Goal: Task Accomplishment & Management: Manage account settings

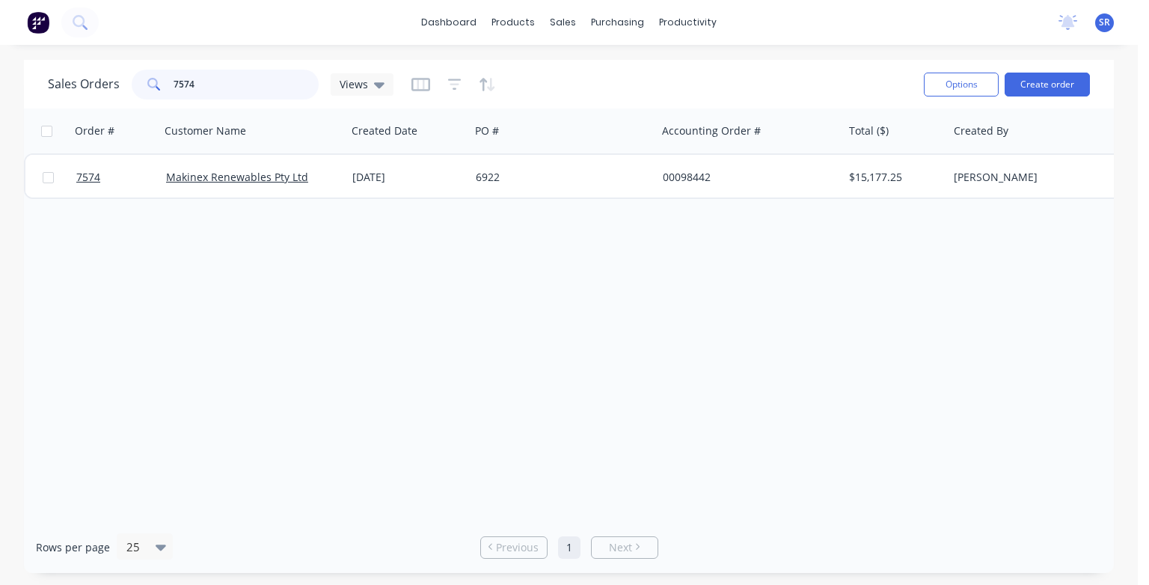
click at [204, 83] on input "7574" at bounding box center [247, 85] width 146 height 30
type input "7"
type input "9"
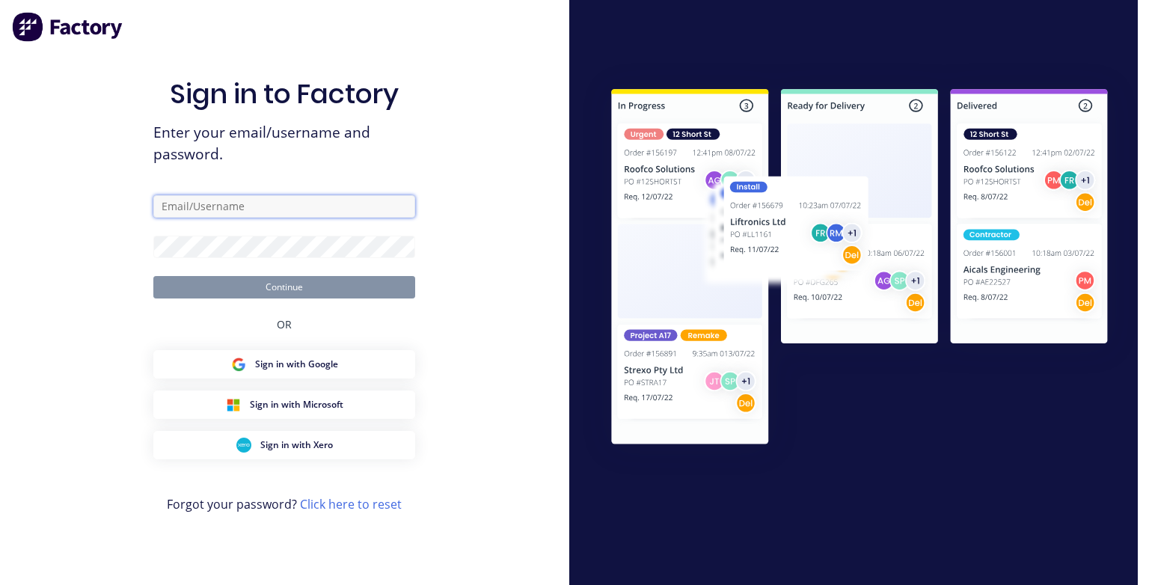
type input "[PERSON_NAME][EMAIL_ADDRESS][DOMAIN_NAME]"
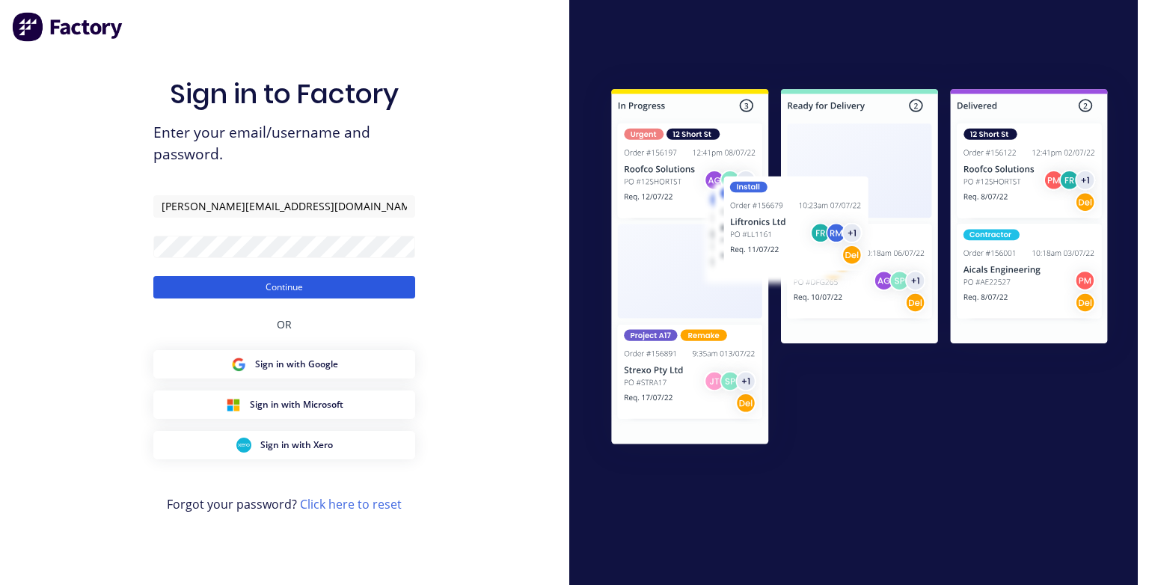
drag, startPoint x: 314, startPoint y: 275, endPoint x: 314, endPoint y: 284, distance: 8.2
click at [314, 276] on form "[PERSON_NAME][EMAIL_ADDRESS][DOMAIN_NAME] Continue" at bounding box center [284, 246] width 262 height 103
click at [312, 289] on button "Continue" at bounding box center [284, 287] width 262 height 22
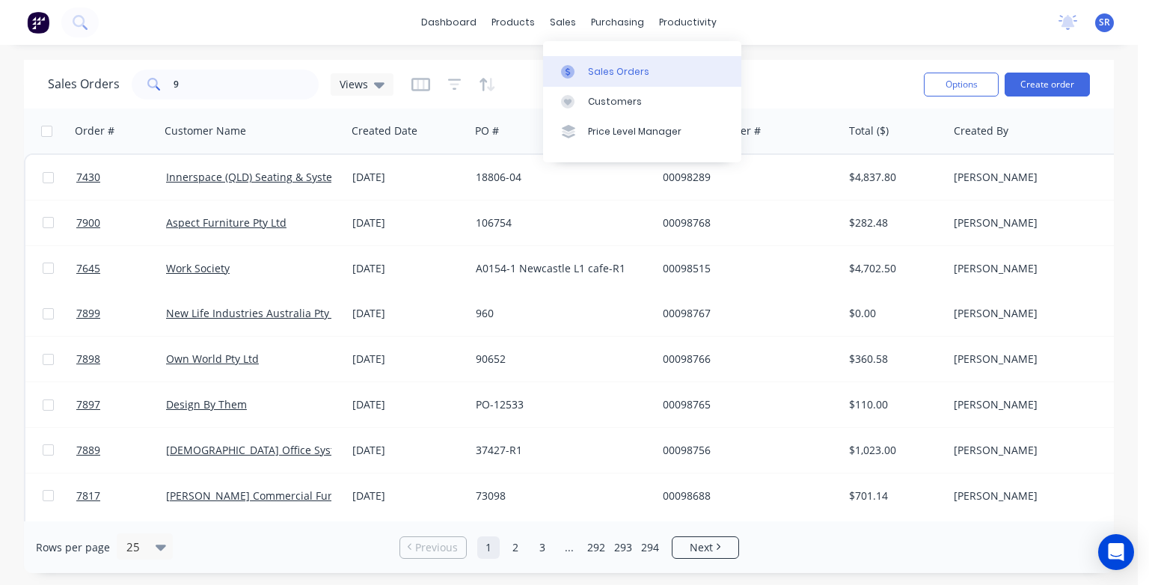
click at [583, 70] on div at bounding box center [572, 71] width 22 height 13
click at [201, 85] on input "9" at bounding box center [247, 85] width 146 height 30
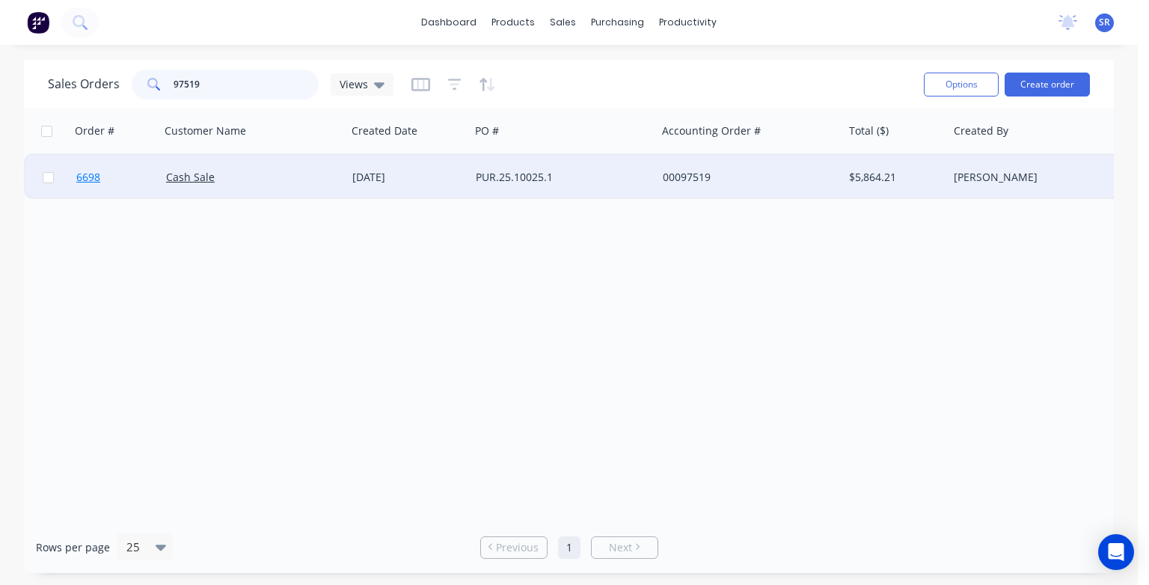
type input "97519"
click at [90, 179] on span "6698" at bounding box center [88, 177] width 24 height 15
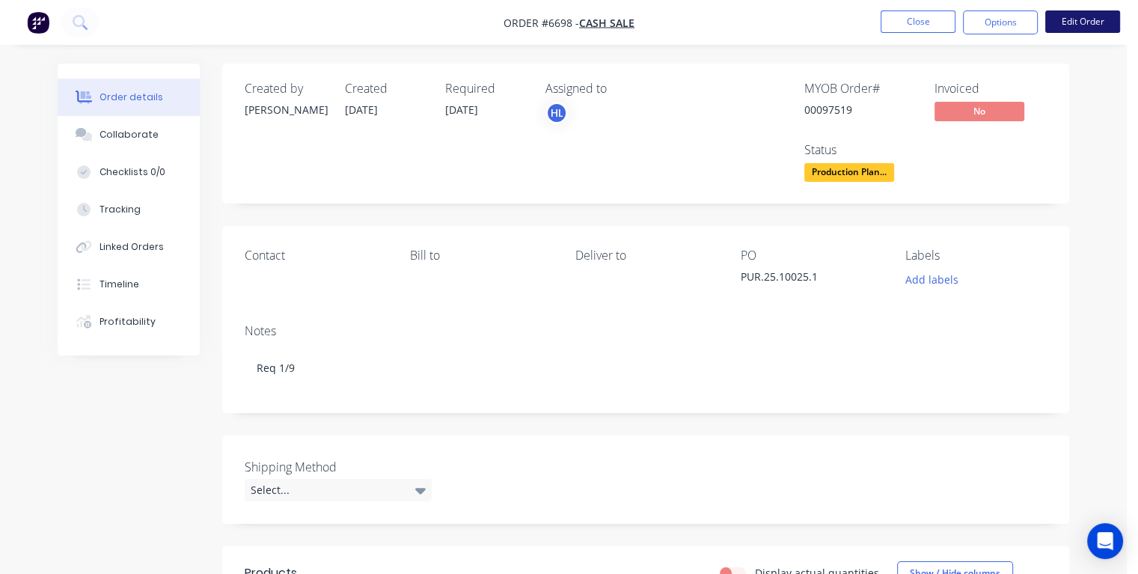
click at [1057, 22] on button "Edit Order" at bounding box center [1082, 21] width 75 height 22
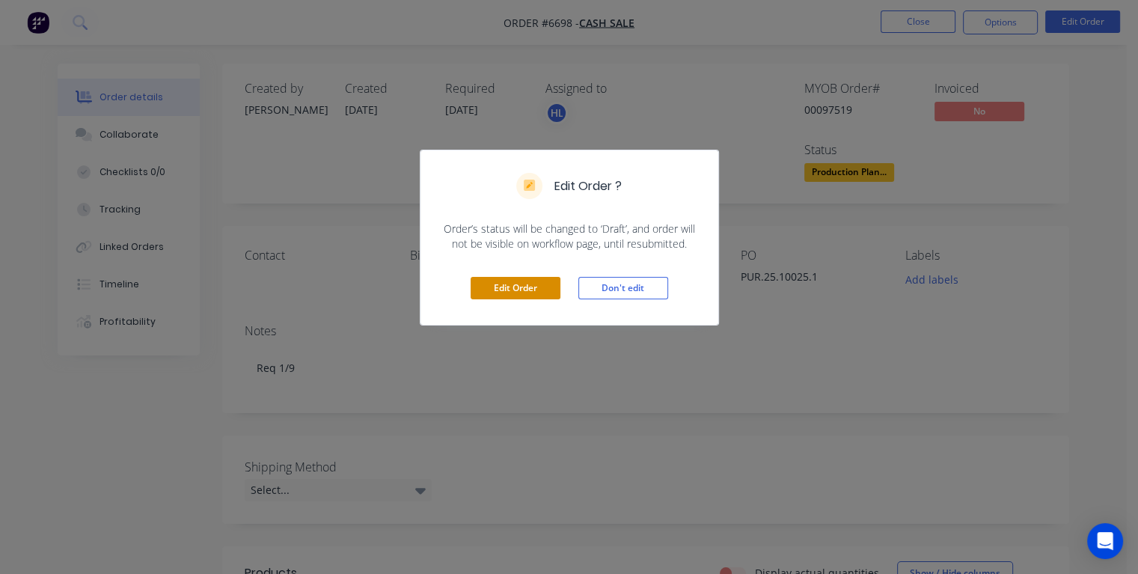
drag, startPoint x: 545, startPoint y: 284, endPoint x: 540, endPoint y: 278, distance: 8.0
click at [545, 283] on button "Edit Order" at bounding box center [516, 288] width 90 height 22
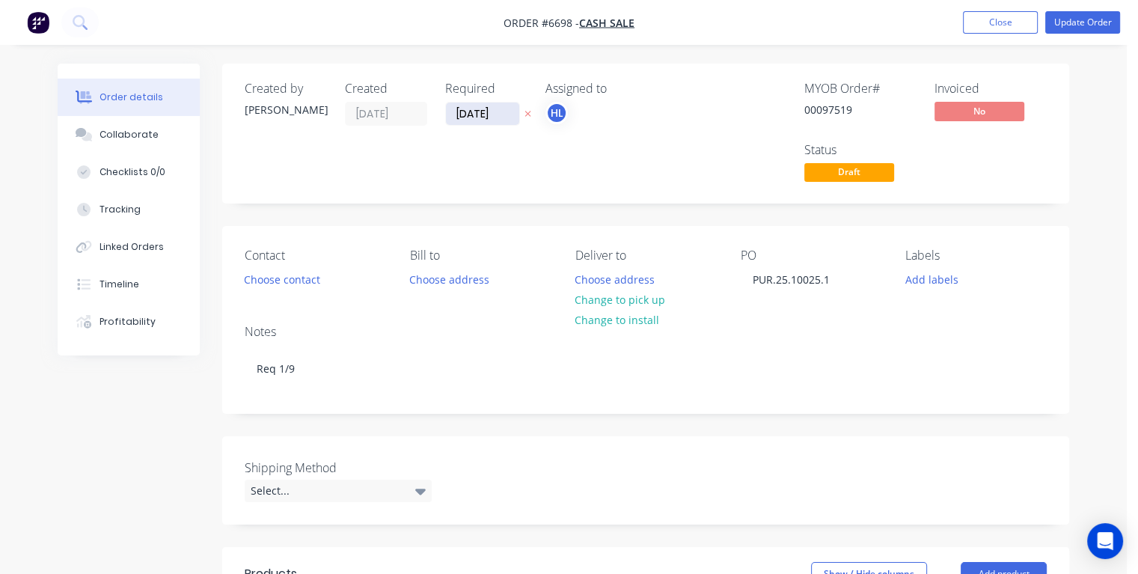
drag, startPoint x: 504, startPoint y: 112, endPoint x: 447, endPoint y: 115, distance: 57.0
click at [447, 115] on input "[DATE]" at bounding box center [482, 114] width 73 height 22
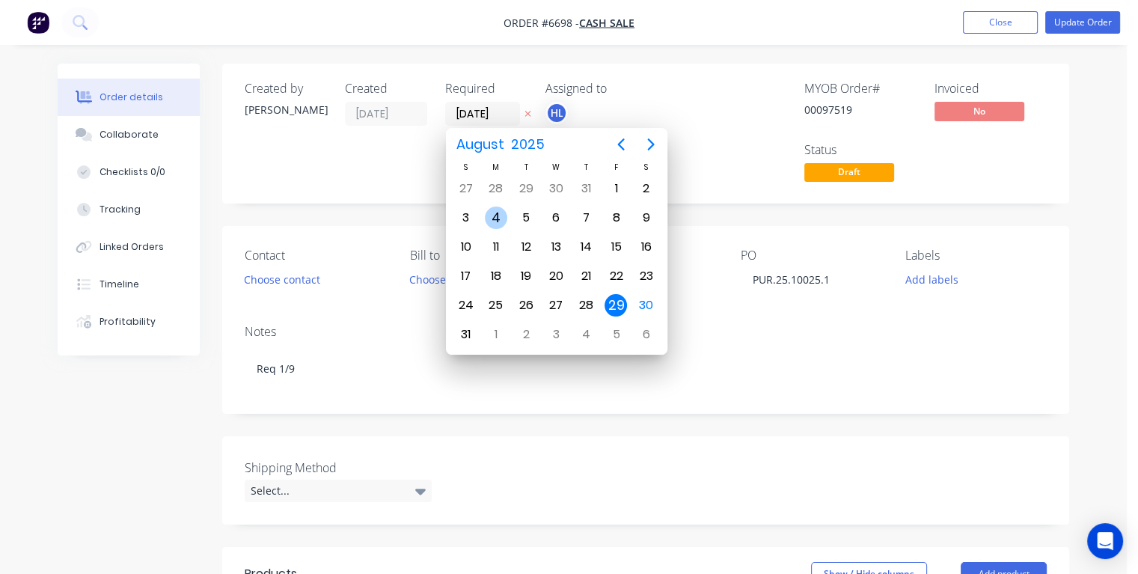
type input "[DATE]"
click at [492, 190] on div "1" at bounding box center [496, 188] width 22 height 22
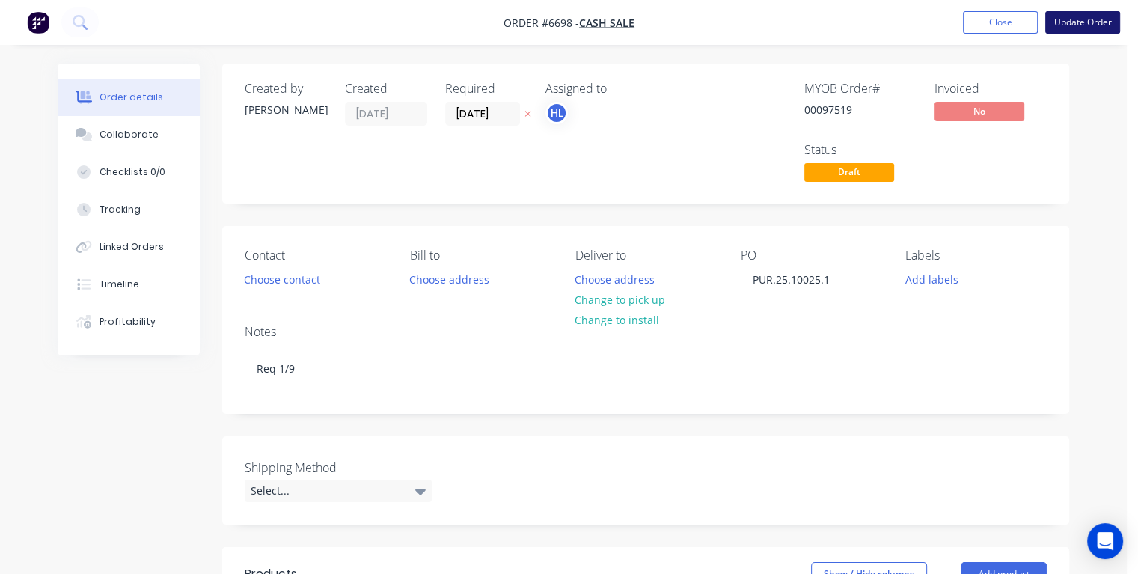
click at [1093, 19] on button "Update Order" at bounding box center [1082, 22] width 75 height 22
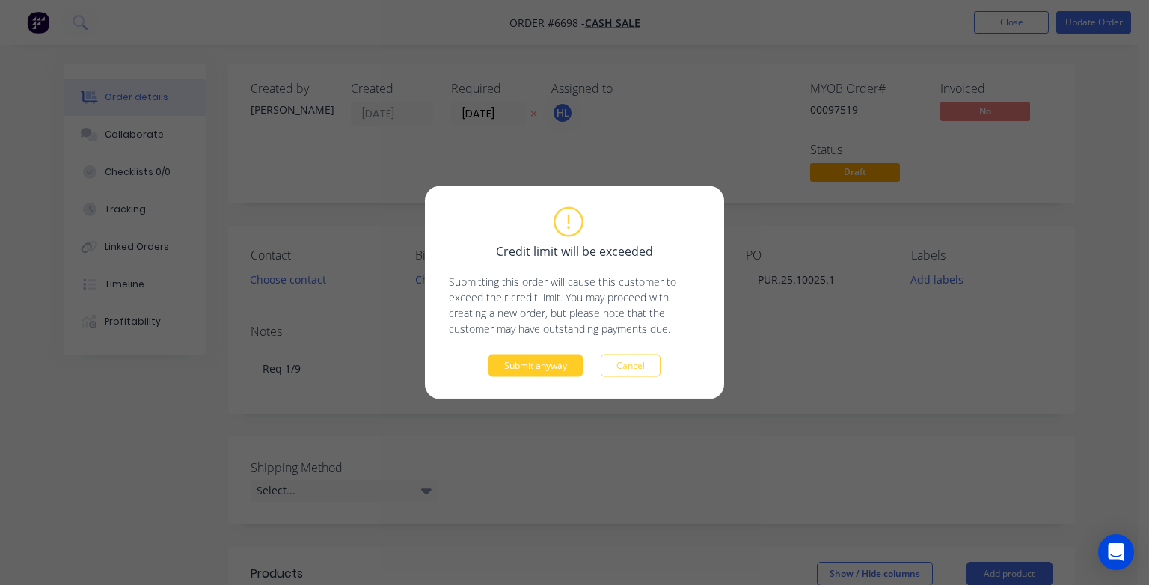
click at [539, 364] on button "Submit anyway" at bounding box center [536, 366] width 94 height 22
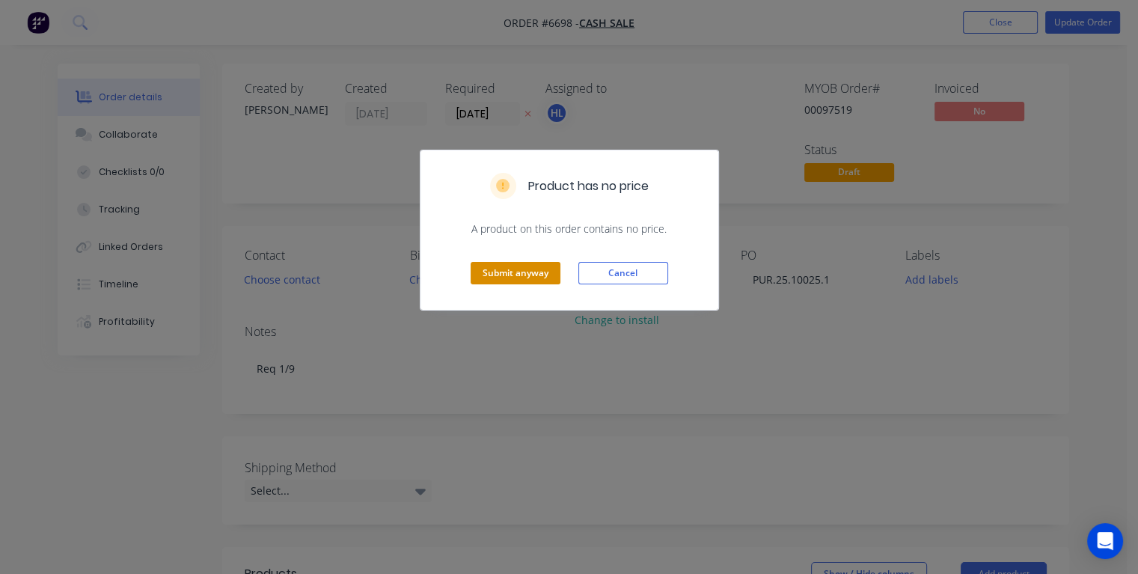
click at [491, 269] on button "Submit anyway" at bounding box center [516, 273] width 90 height 22
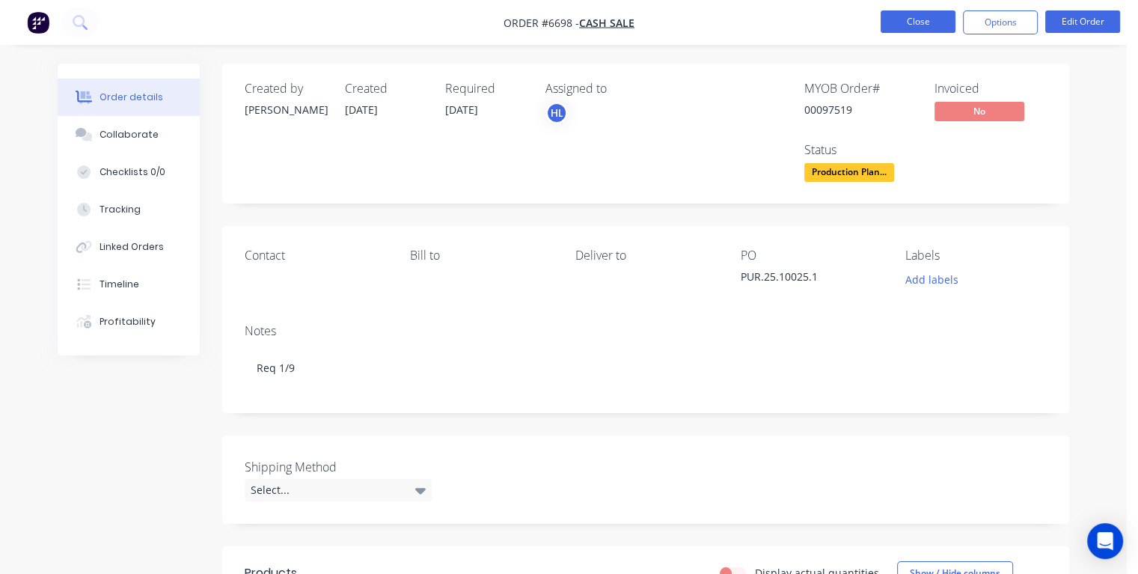
click at [922, 25] on button "Close" at bounding box center [918, 21] width 75 height 22
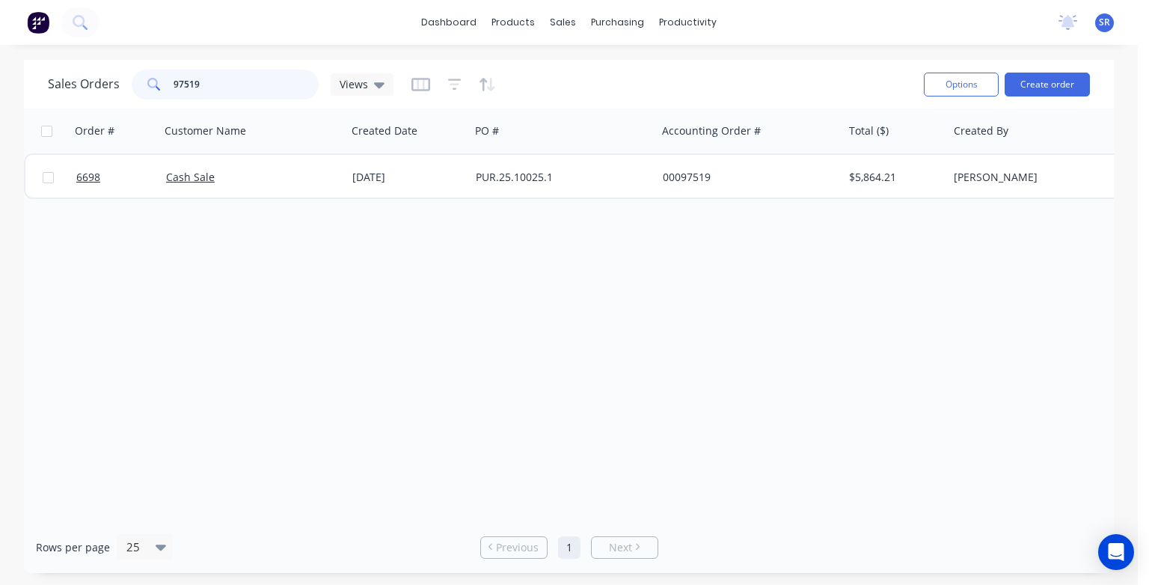
drag, startPoint x: 227, startPoint y: 79, endPoint x: 168, endPoint y: 87, distance: 60.3
click at [168, 87] on div "97519" at bounding box center [225, 85] width 187 height 30
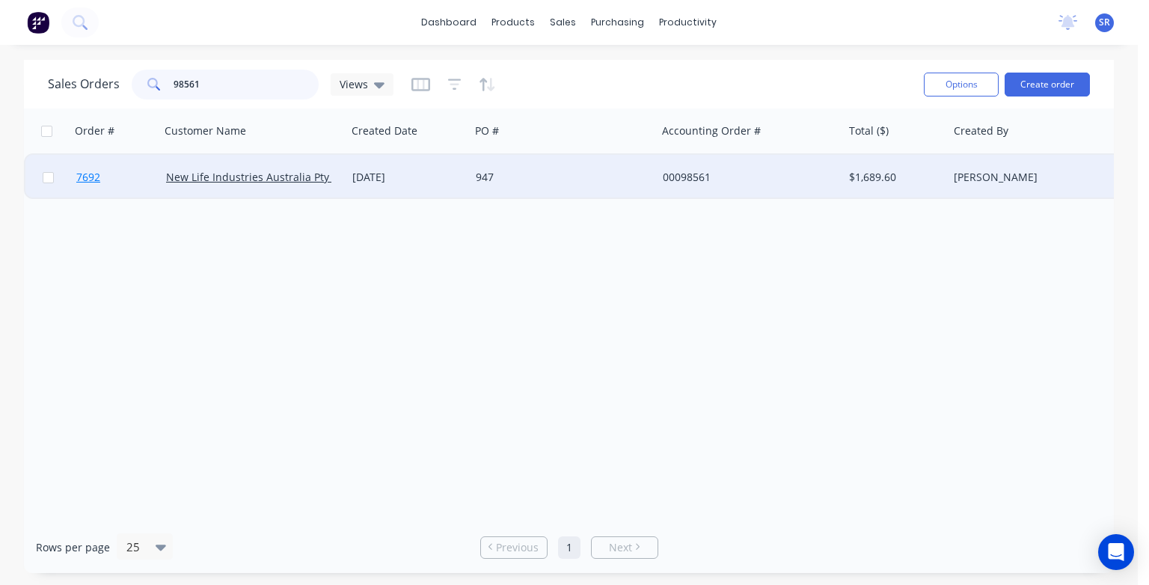
type input "98561"
click at [87, 179] on span "7692" at bounding box center [88, 177] width 24 height 15
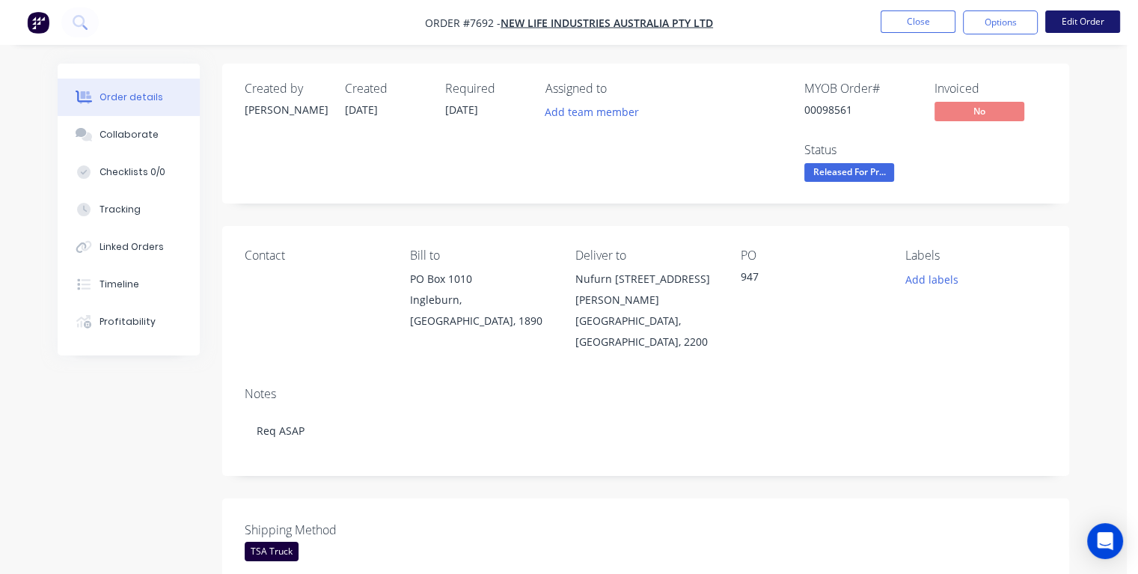
click at [1076, 25] on button "Edit Order" at bounding box center [1082, 21] width 75 height 22
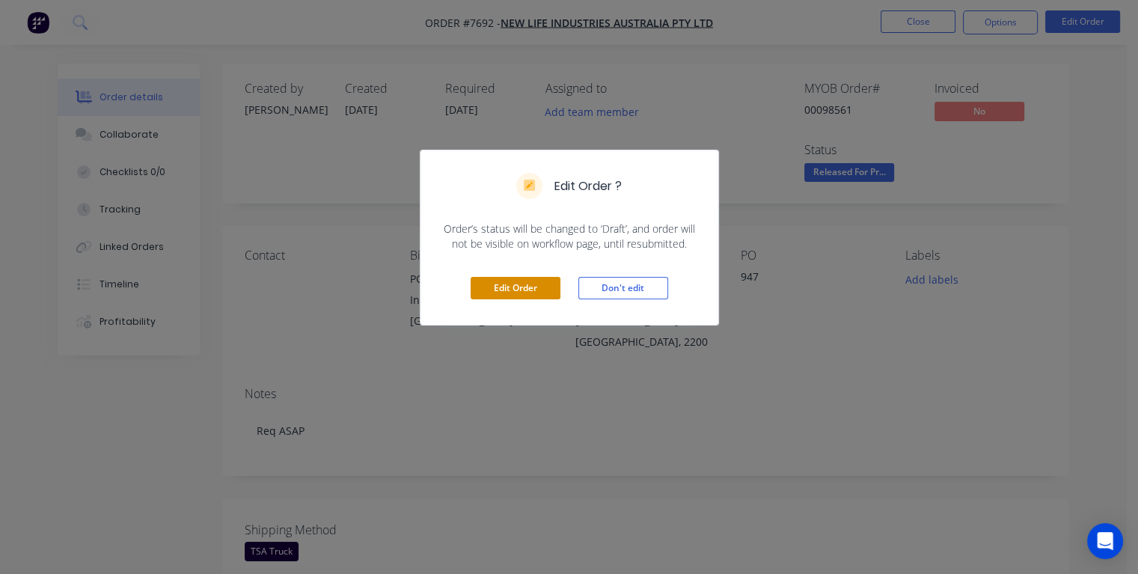
click at [531, 284] on button "Edit Order" at bounding box center [516, 288] width 90 height 22
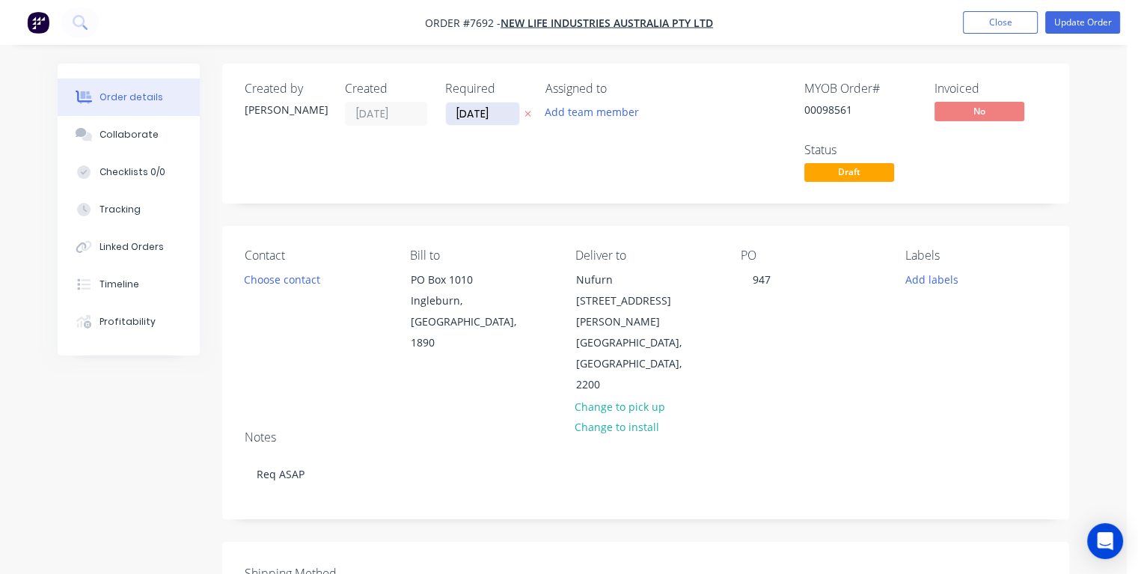
drag, startPoint x: 508, startPoint y: 116, endPoint x: 448, endPoint y: 120, distance: 60.8
click at [448, 120] on input "[DATE]" at bounding box center [482, 114] width 73 height 22
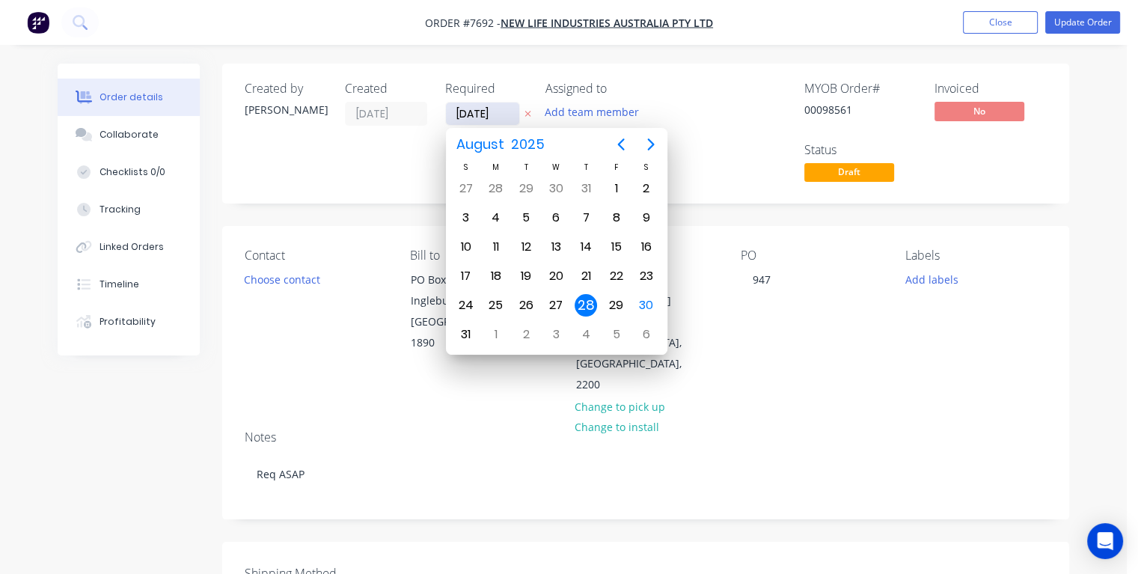
type input "[DATE]"
click at [525, 189] on div "2" at bounding box center [526, 188] width 22 height 22
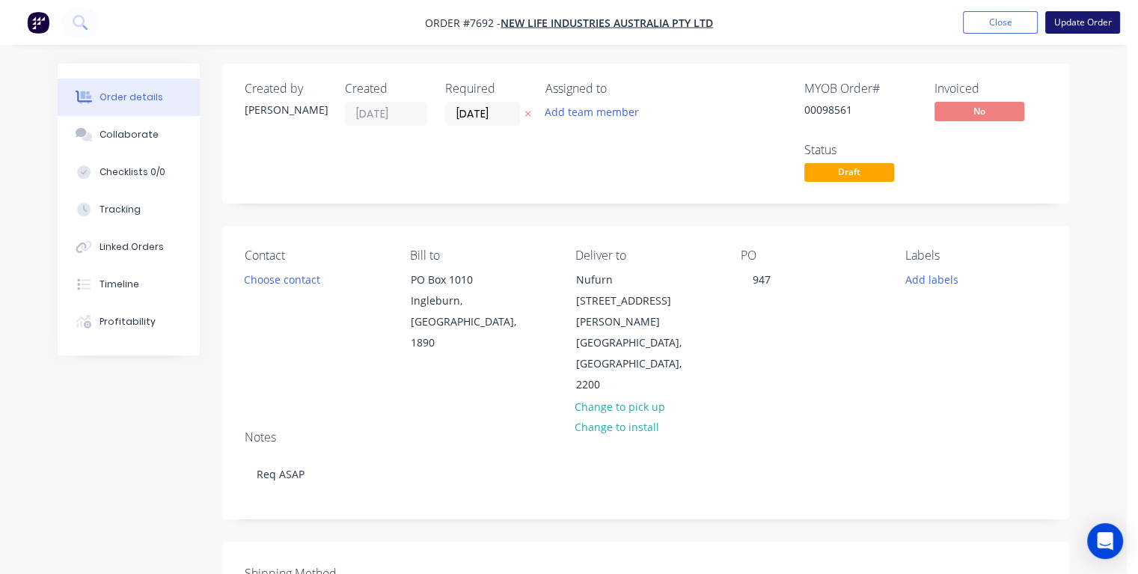
click at [1069, 30] on button "Update Order" at bounding box center [1082, 22] width 75 height 22
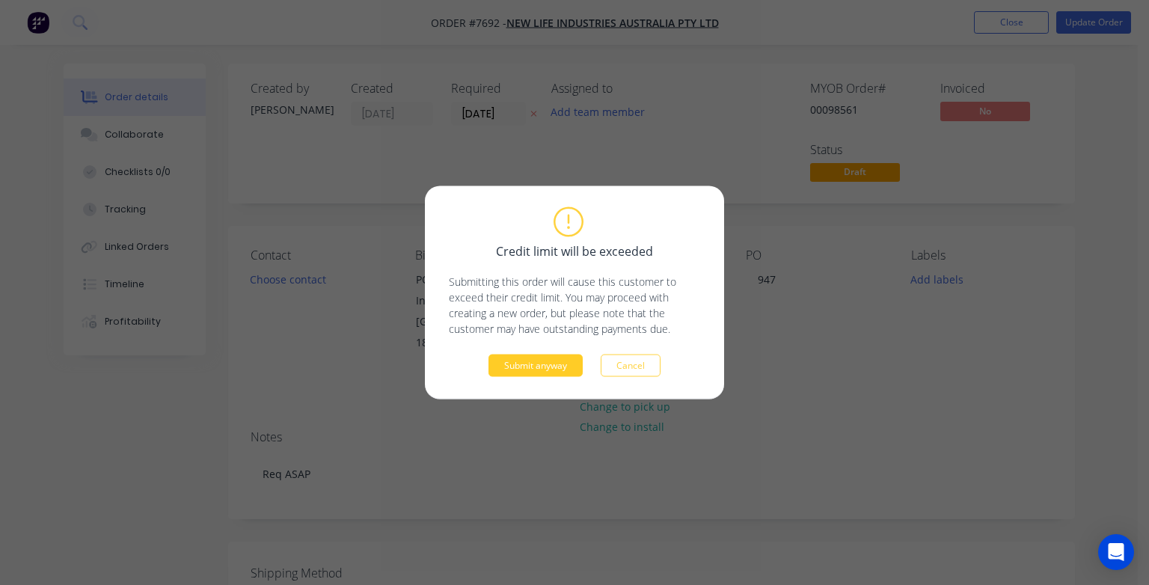
click at [537, 368] on button "Submit anyway" at bounding box center [536, 366] width 94 height 22
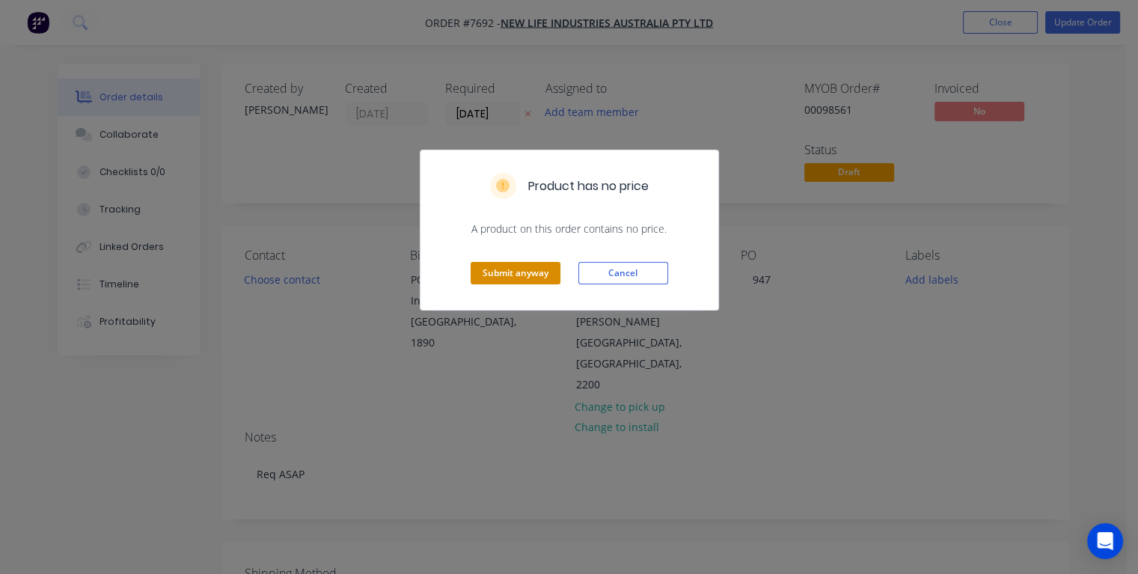
click at [536, 274] on button "Submit anyway" at bounding box center [516, 273] width 90 height 22
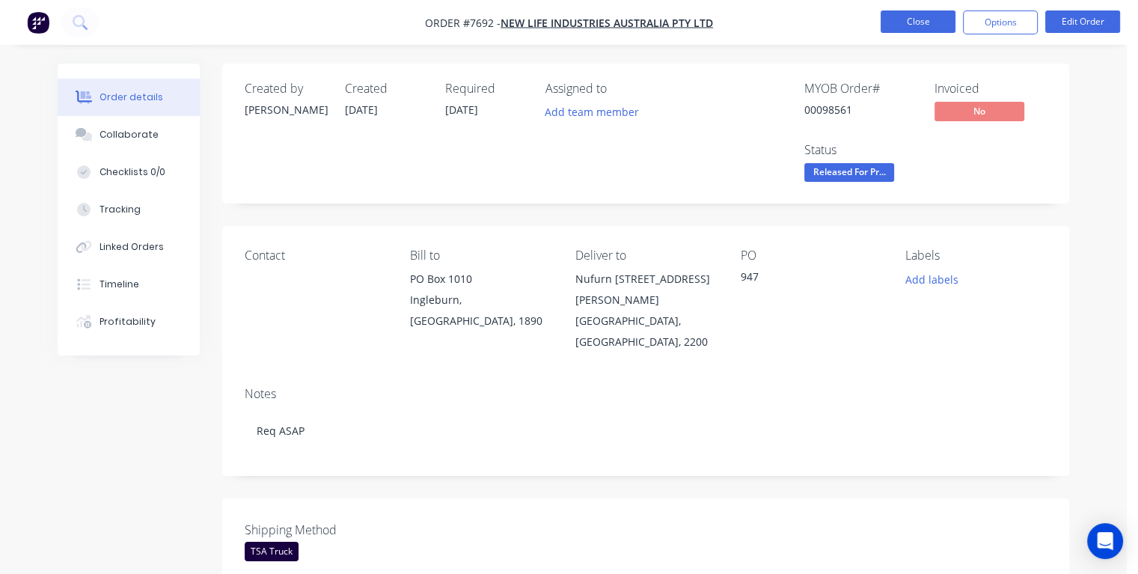
click at [904, 19] on button "Close" at bounding box center [918, 21] width 75 height 22
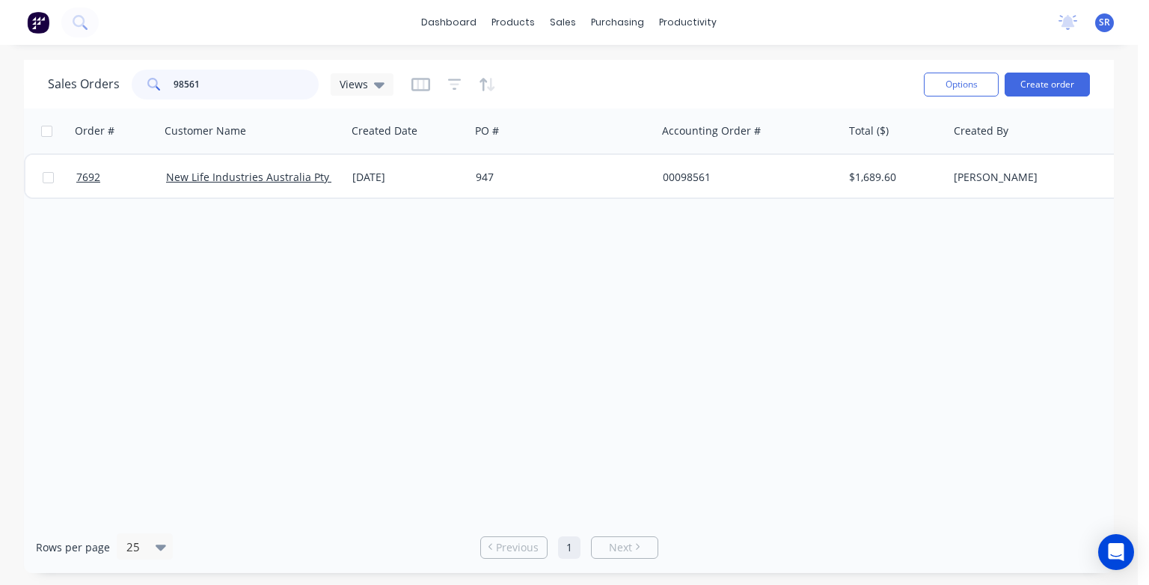
drag, startPoint x: 217, startPoint y: 88, endPoint x: 165, endPoint y: 86, distance: 52.4
click at [165, 86] on div "98561" at bounding box center [225, 85] width 187 height 30
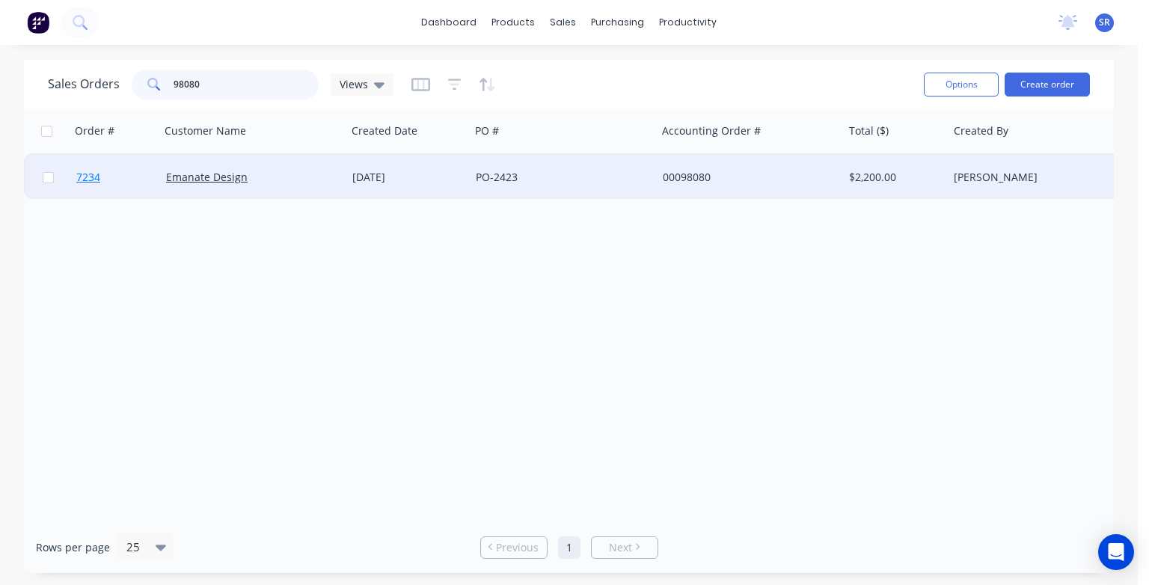
type input "98080"
click at [93, 180] on span "7234" at bounding box center [88, 177] width 24 height 15
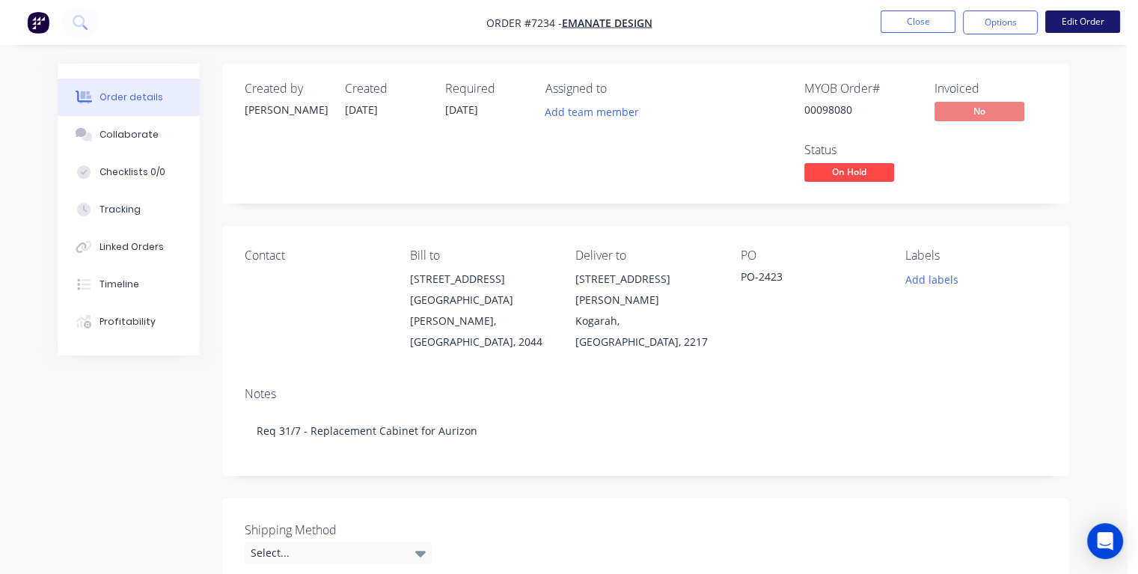
click at [1073, 22] on button "Edit Order" at bounding box center [1082, 21] width 75 height 22
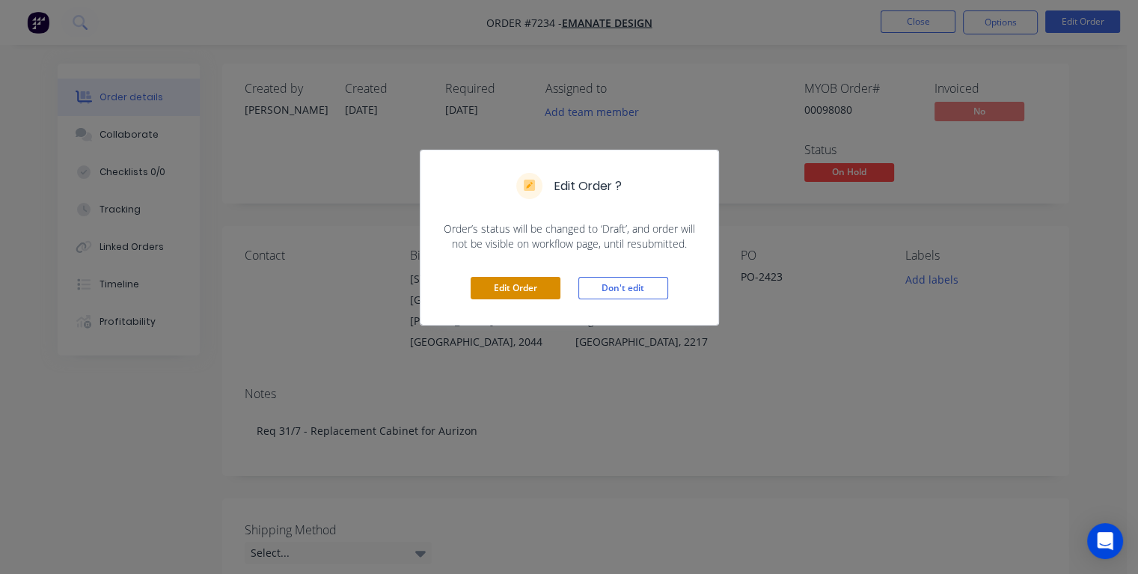
click at [533, 288] on button "Edit Order" at bounding box center [516, 288] width 90 height 22
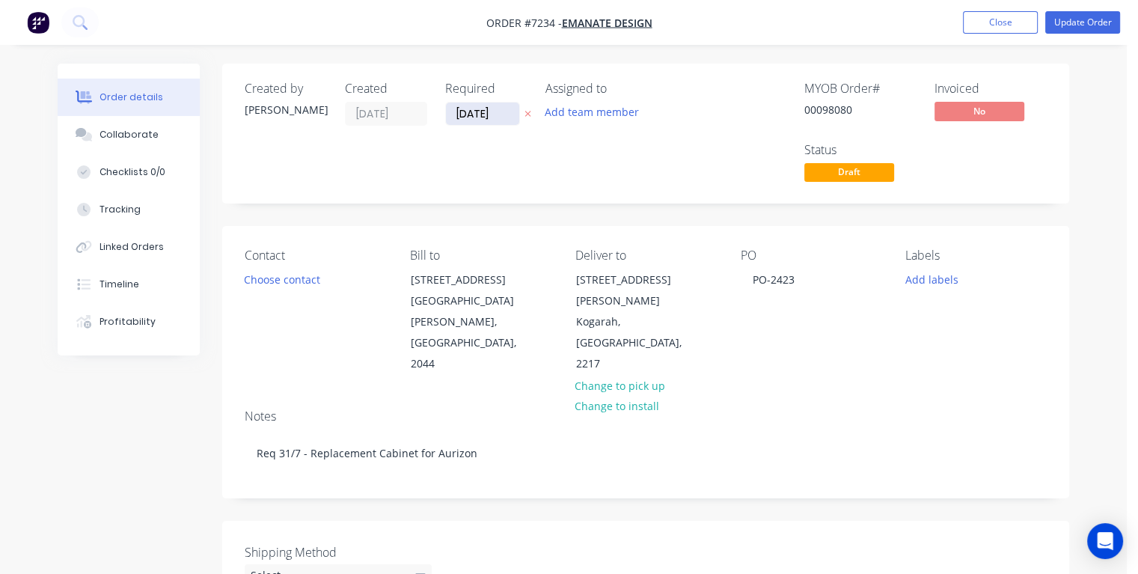
drag, startPoint x: 505, startPoint y: 109, endPoint x: 454, endPoint y: 114, distance: 51.1
click at [454, 114] on input "[DATE]" at bounding box center [482, 114] width 73 height 22
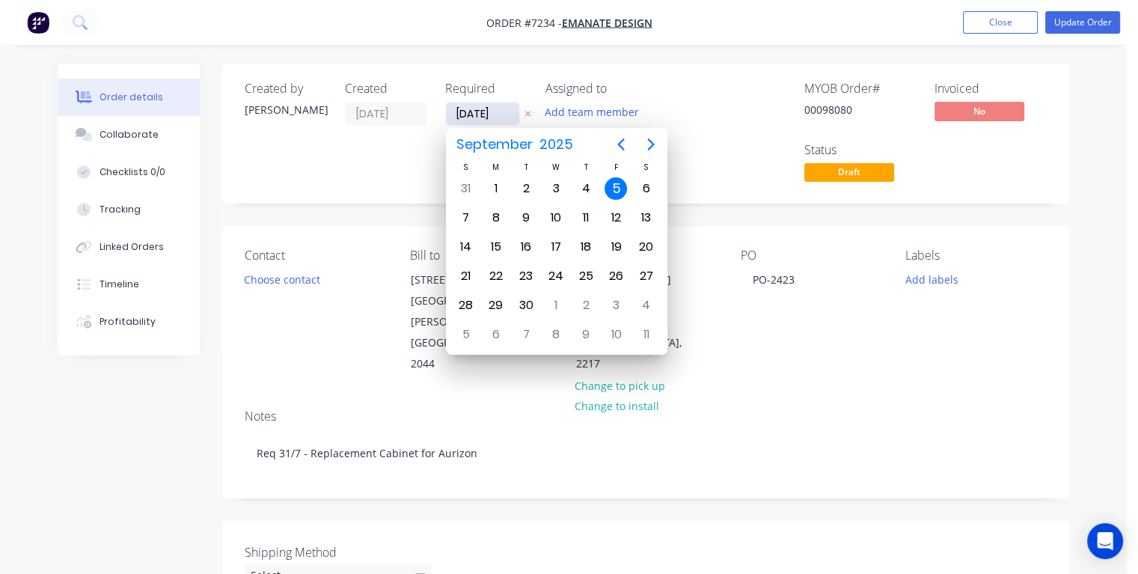
type input "[DATE]"
click at [587, 215] on div "9" at bounding box center [586, 218] width 22 height 22
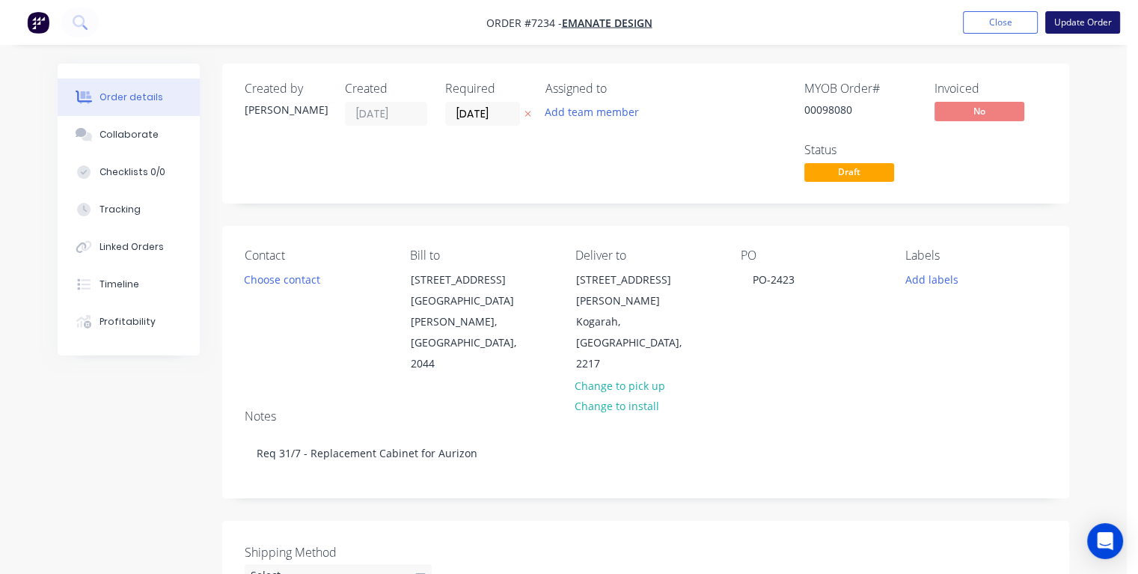
click at [1087, 21] on button "Update Order" at bounding box center [1082, 22] width 75 height 22
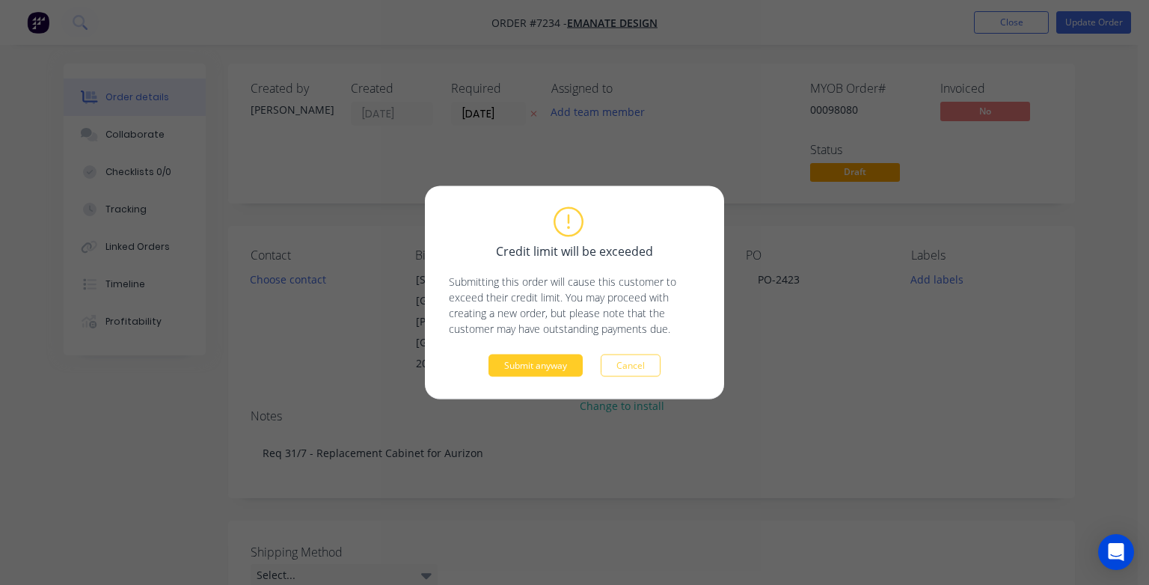
click at [541, 370] on button "Submit anyway" at bounding box center [536, 366] width 94 height 22
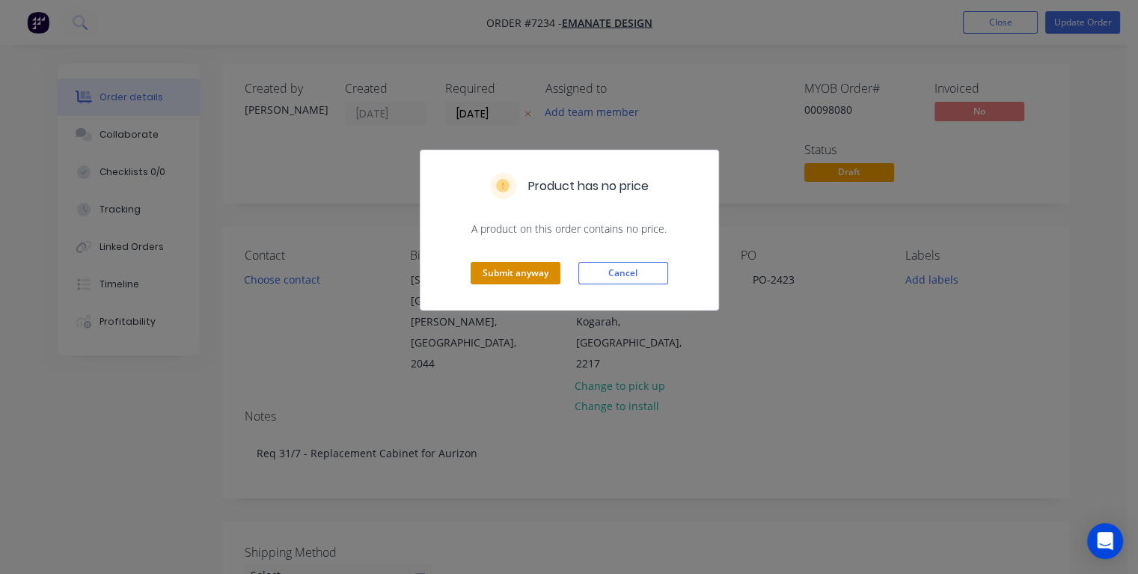
click at [503, 264] on button "Submit anyway" at bounding box center [516, 273] width 90 height 22
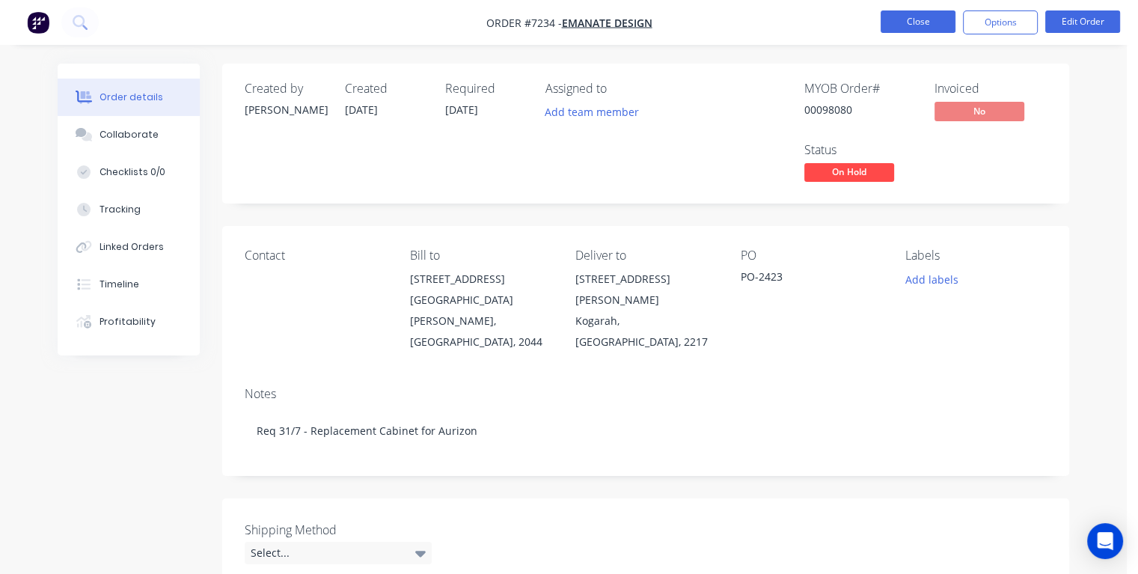
click at [898, 19] on button "Close" at bounding box center [918, 21] width 75 height 22
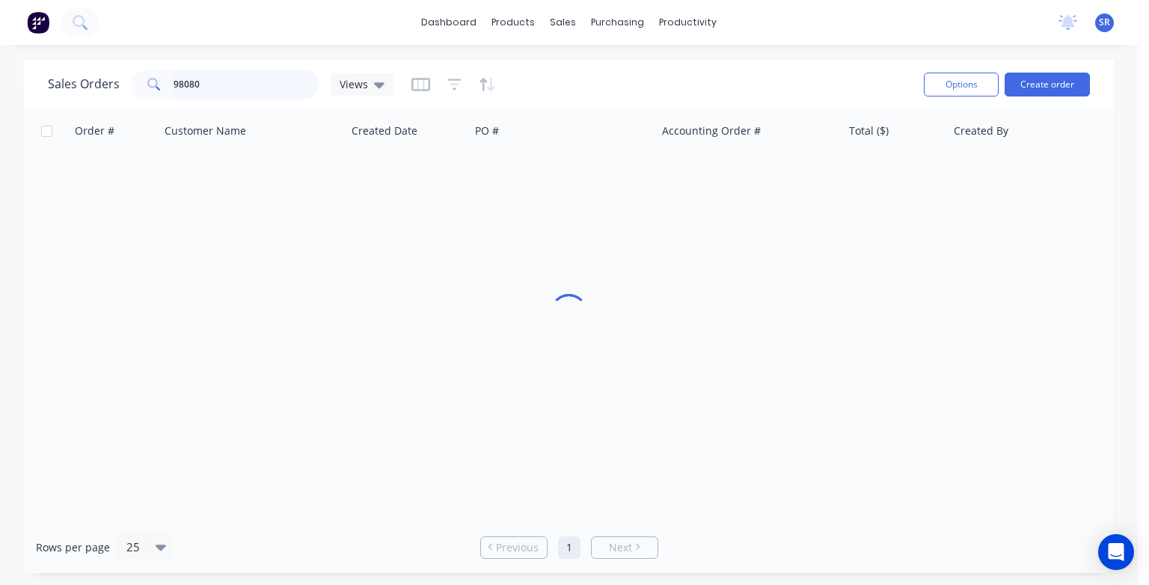
click at [219, 86] on input "98080" at bounding box center [247, 85] width 146 height 30
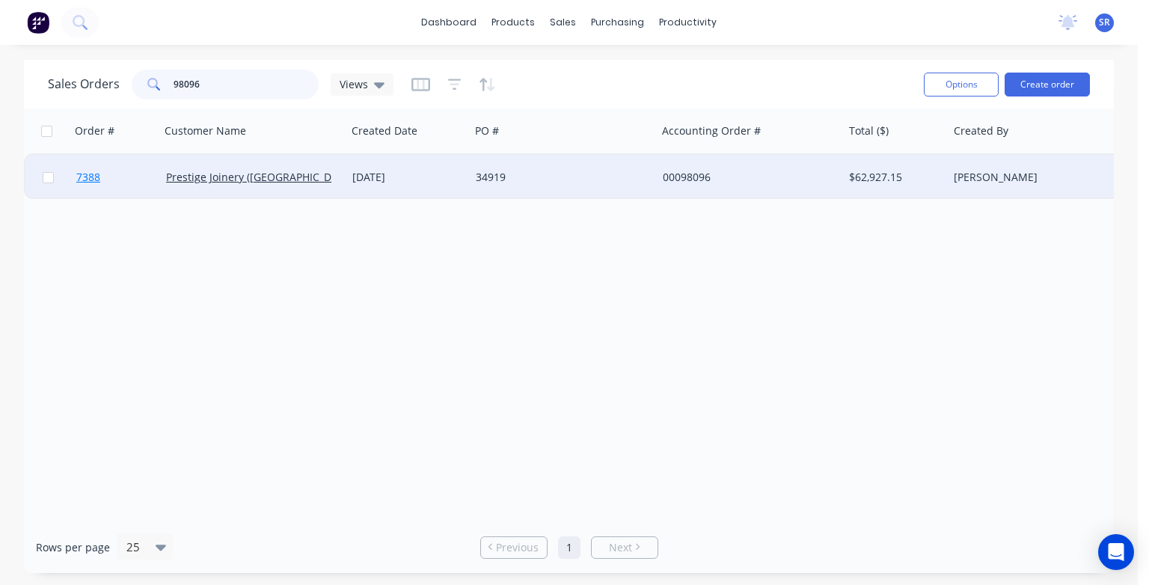
type input "98096"
click at [99, 180] on span "7388" at bounding box center [88, 177] width 24 height 15
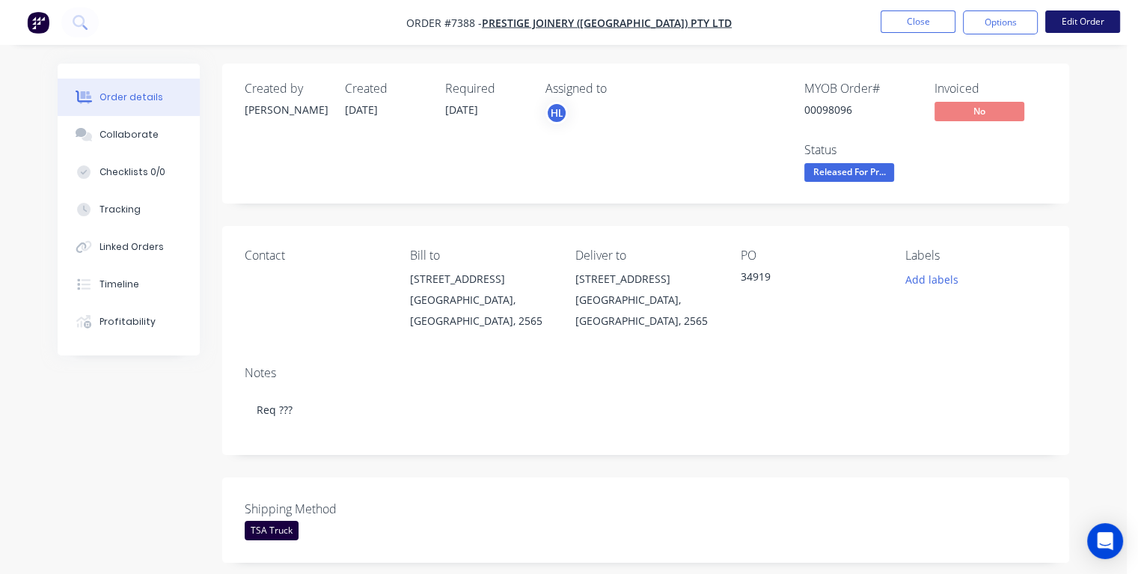
click at [1096, 19] on button "Edit Order" at bounding box center [1082, 21] width 75 height 22
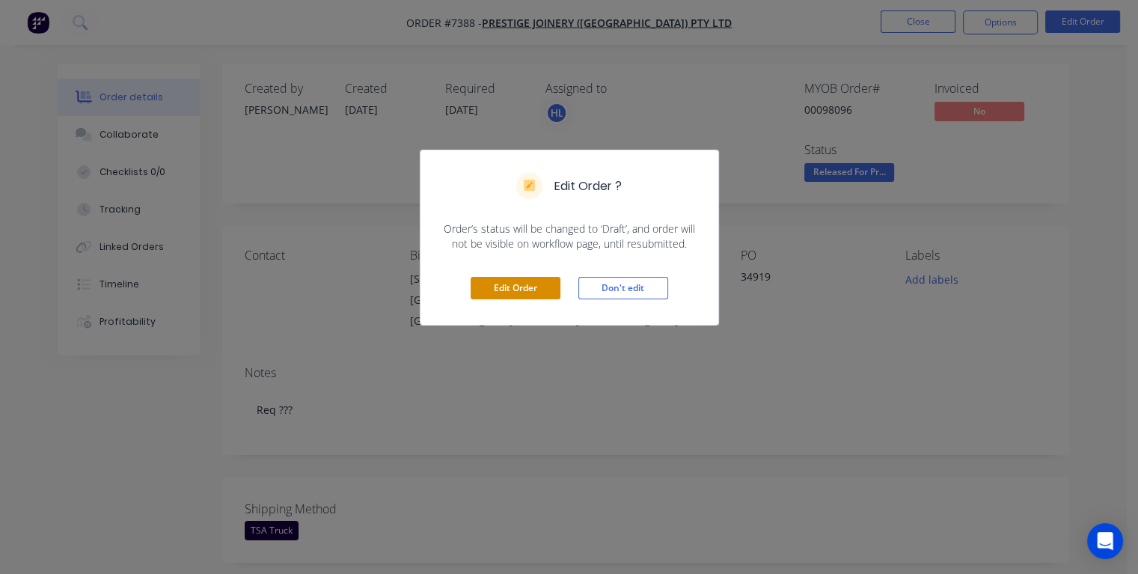
click at [547, 290] on button "Edit Order" at bounding box center [516, 288] width 90 height 22
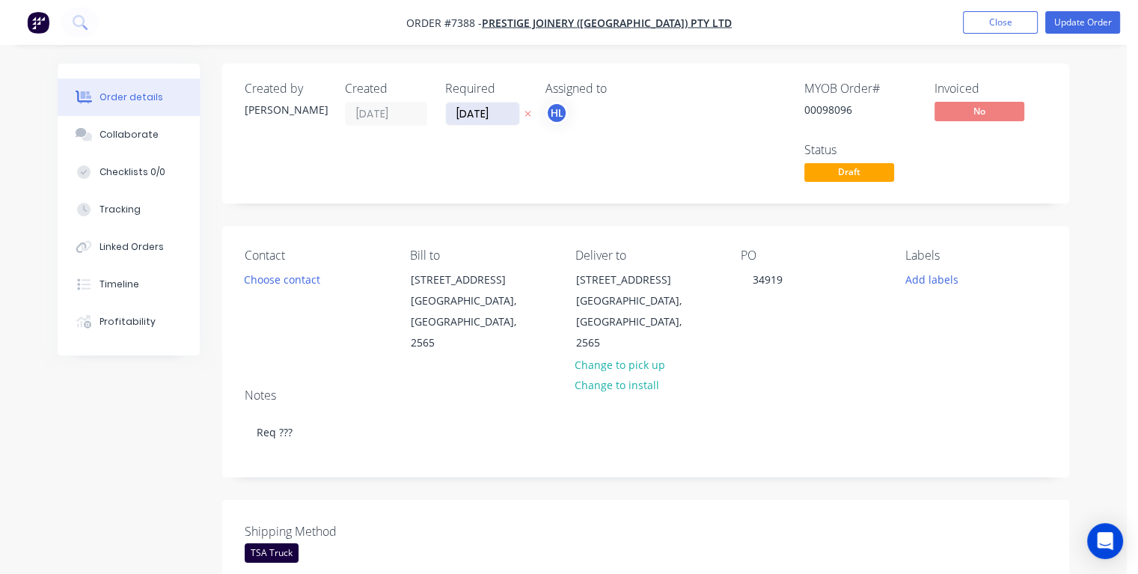
drag, startPoint x: 507, startPoint y: 112, endPoint x: 456, endPoint y: 112, distance: 50.9
click at [456, 112] on input "[DATE]" at bounding box center [482, 114] width 73 height 22
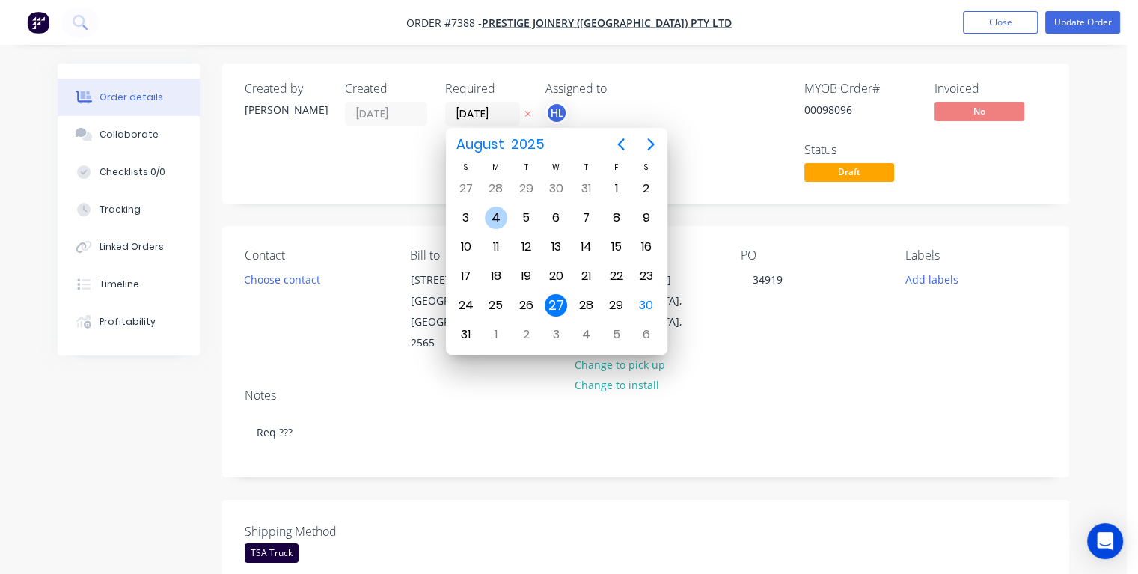
type input "[DATE]"
click at [614, 190] on div "5" at bounding box center [616, 188] width 22 height 22
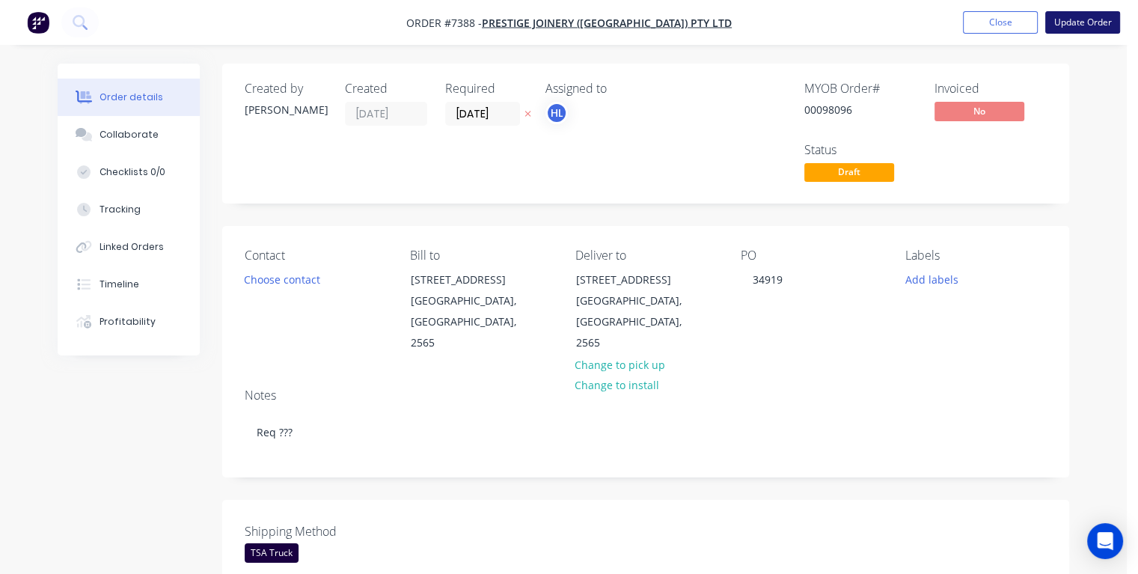
drag, startPoint x: 1069, startPoint y: 16, endPoint x: 1070, endPoint y: 25, distance: 9.8
click at [1070, 16] on button "Update Order" at bounding box center [1082, 22] width 75 height 22
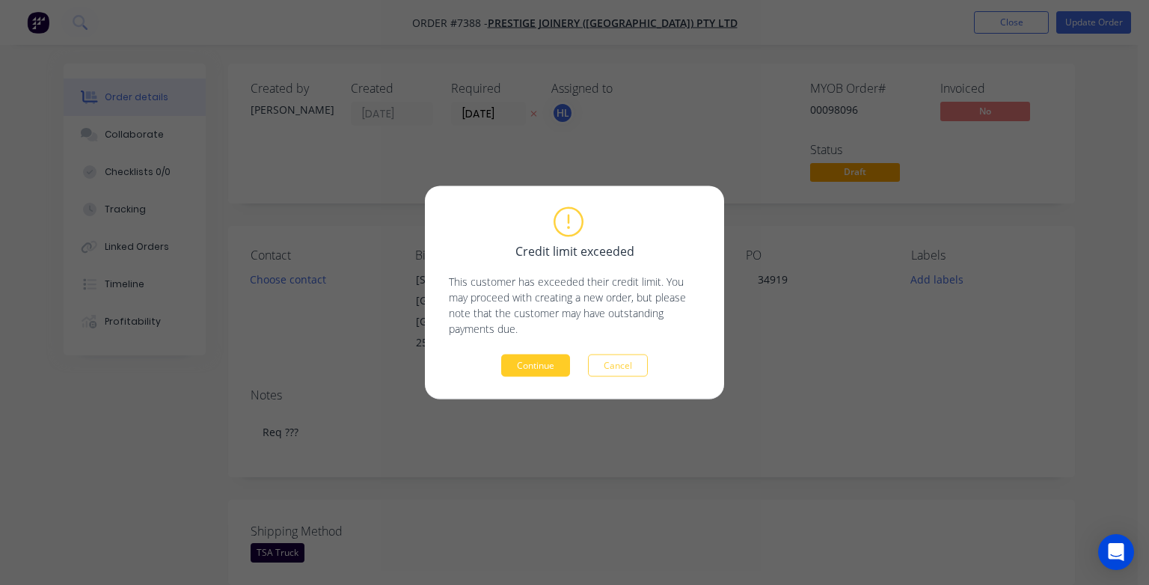
click at [535, 365] on button "Continue" at bounding box center [535, 366] width 69 height 22
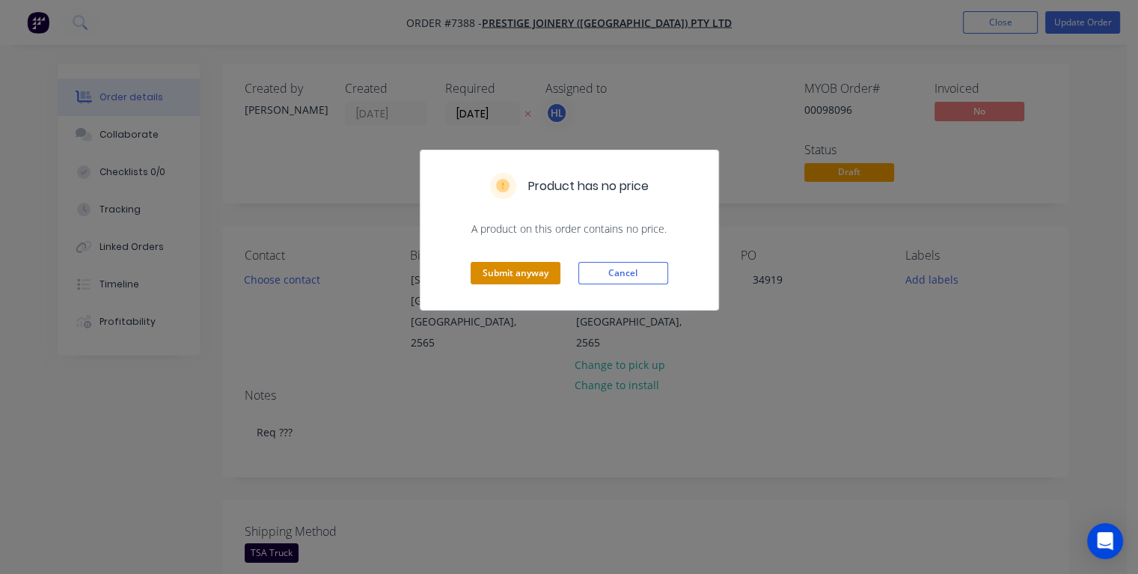
click at [497, 277] on button "Submit anyway" at bounding box center [516, 273] width 90 height 22
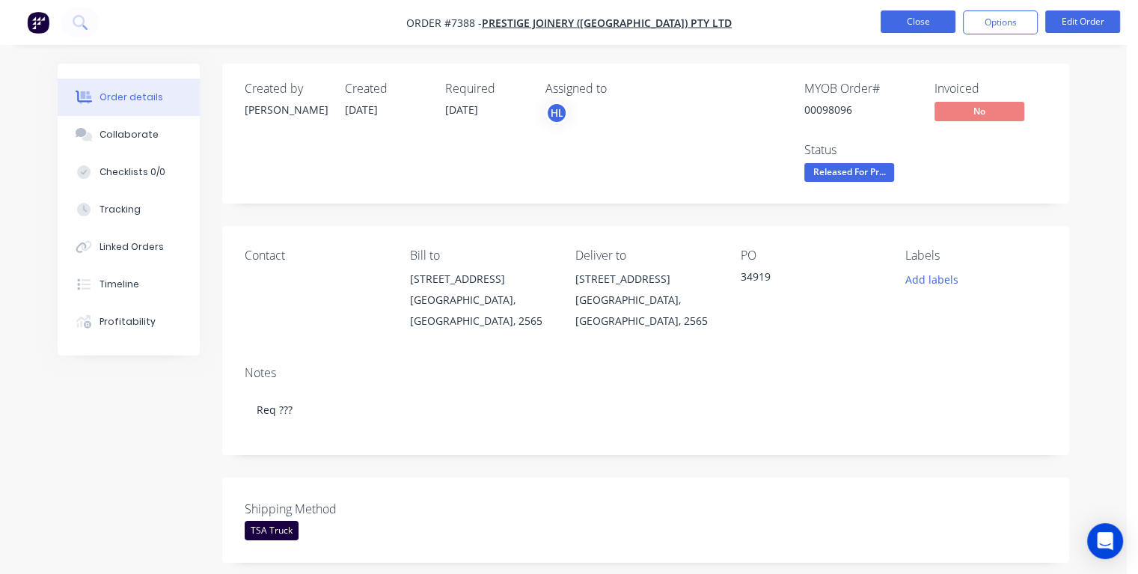
click at [905, 15] on button "Close" at bounding box center [918, 21] width 75 height 22
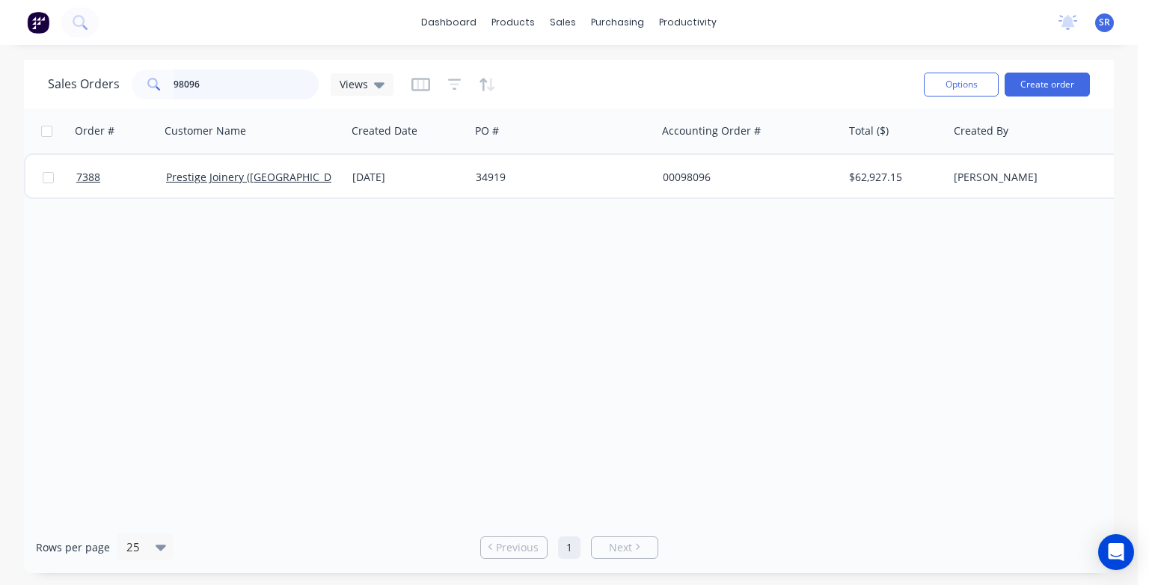
click at [225, 82] on input "98096" at bounding box center [247, 85] width 146 height 30
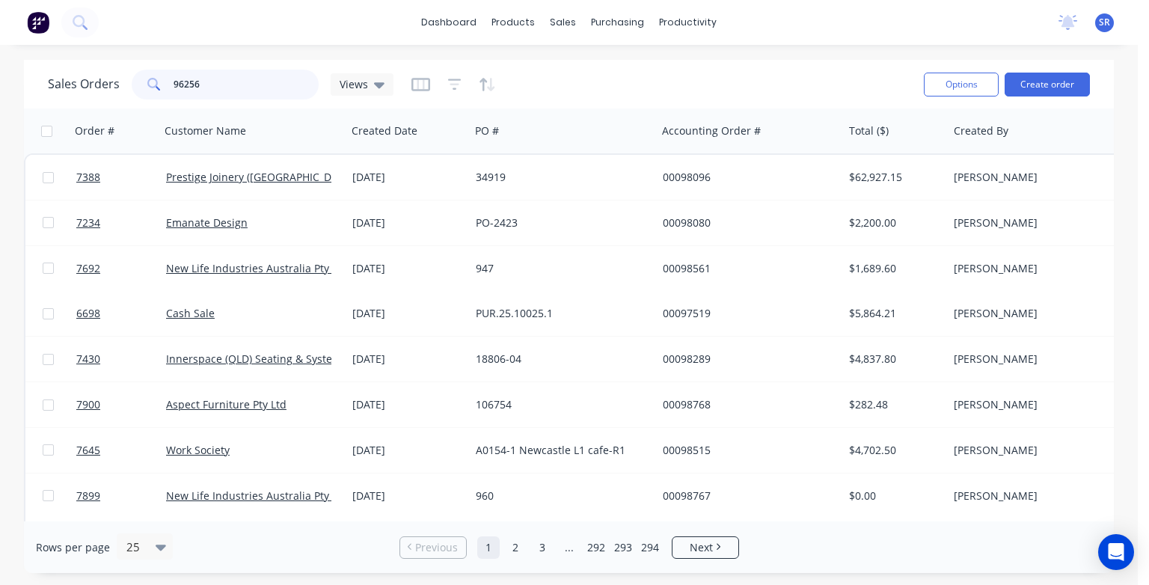
type input "96256"
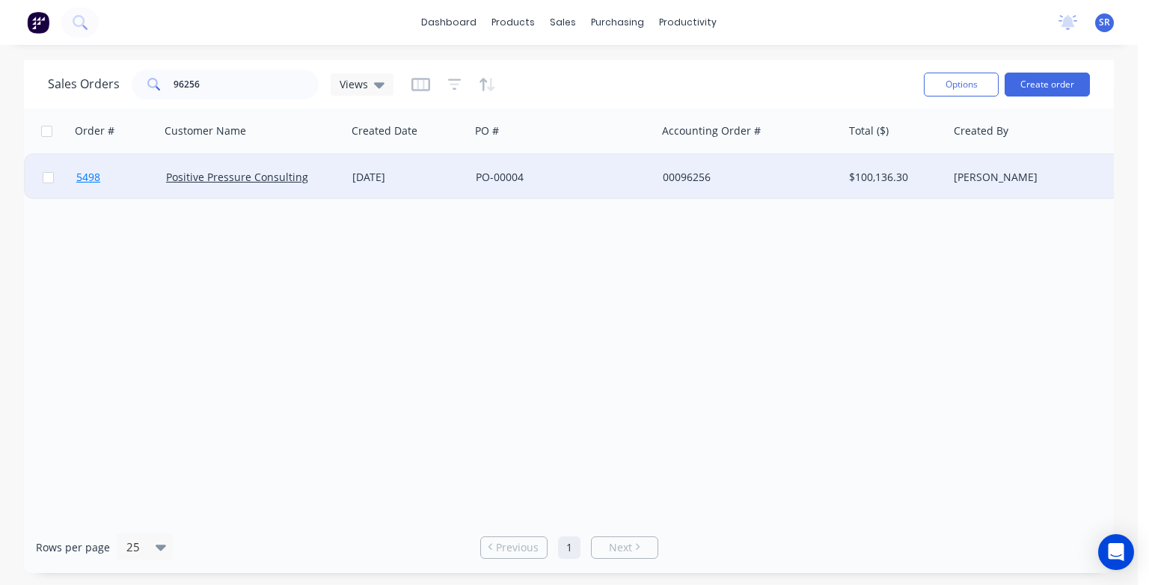
click at [91, 177] on span "5498" at bounding box center [88, 177] width 24 height 15
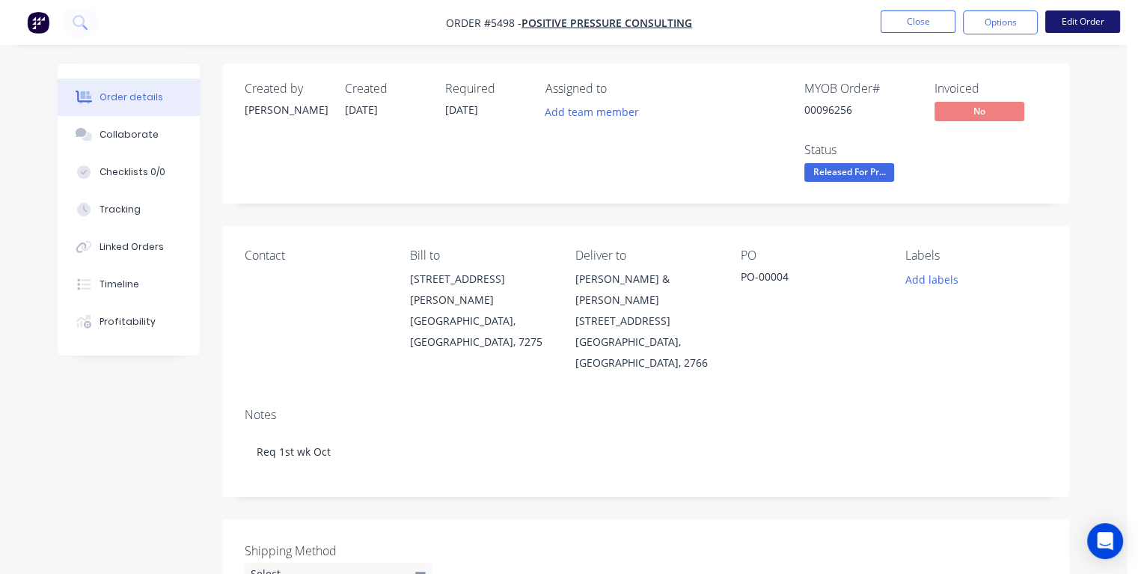
click at [1070, 25] on button "Edit Order" at bounding box center [1082, 21] width 75 height 22
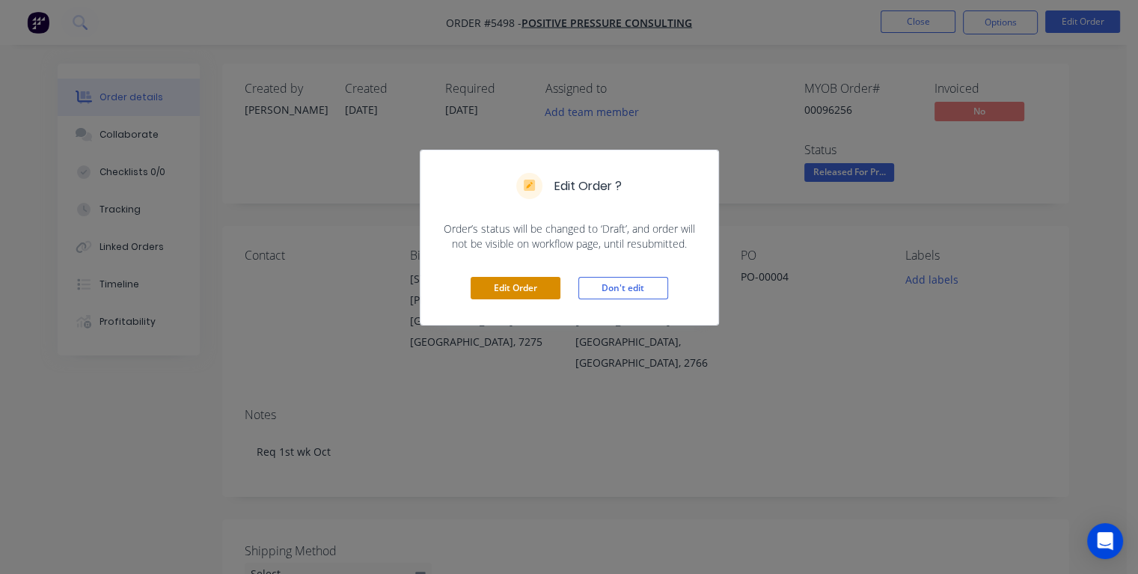
click at [507, 288] on button "Edit Order" at bounding box center [516, 288] width 90 height 22
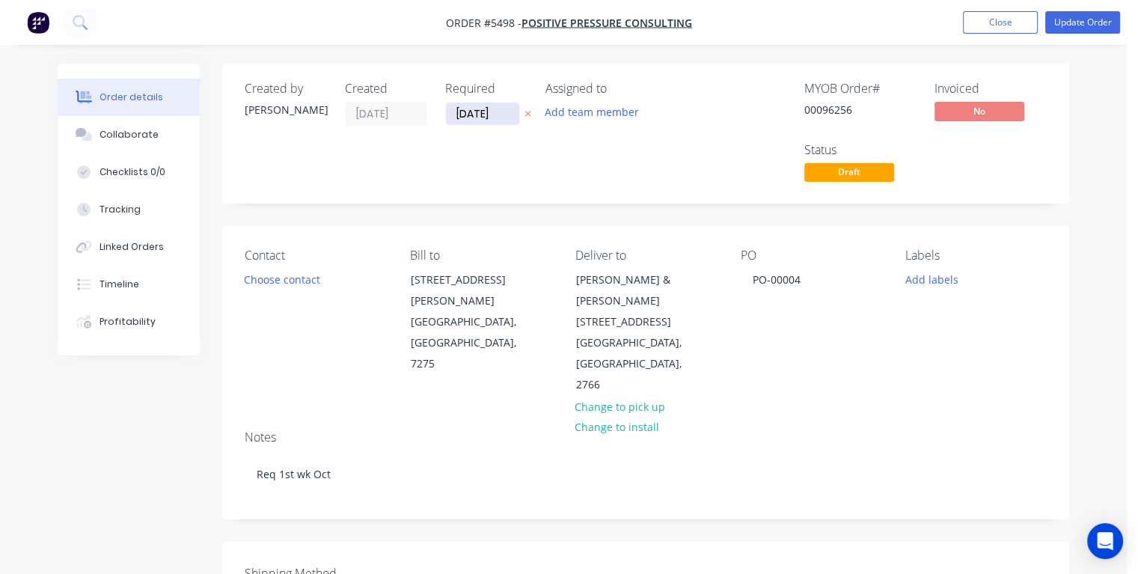
click at [467, 113] on input "[DATE]" at bounding box center [482, 114] width 73 height 22
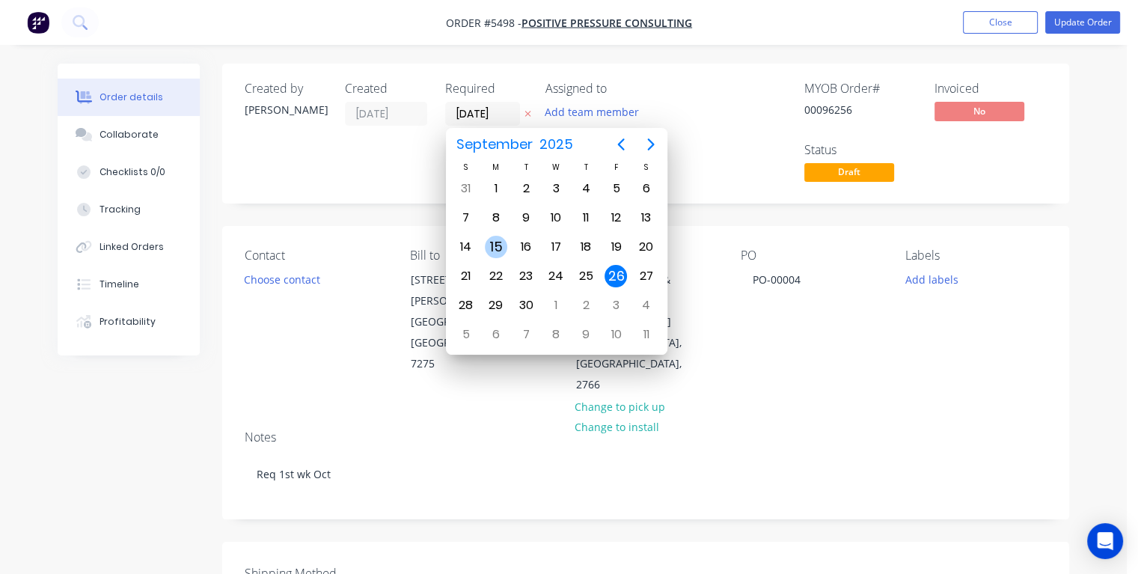
click at [494, 245] on div "15" at bounding box center [496, 247] width 22 height 22
type input "[DATE]"
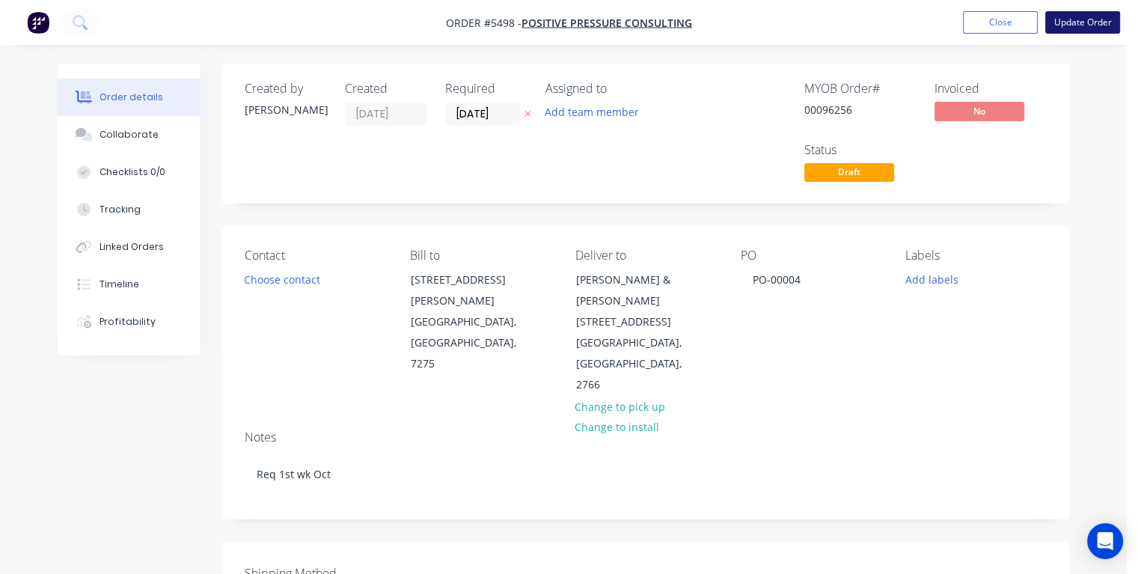
click at [1078, 22] on button "Update Order" at bounding box center [1082, 22] width 75 height 22
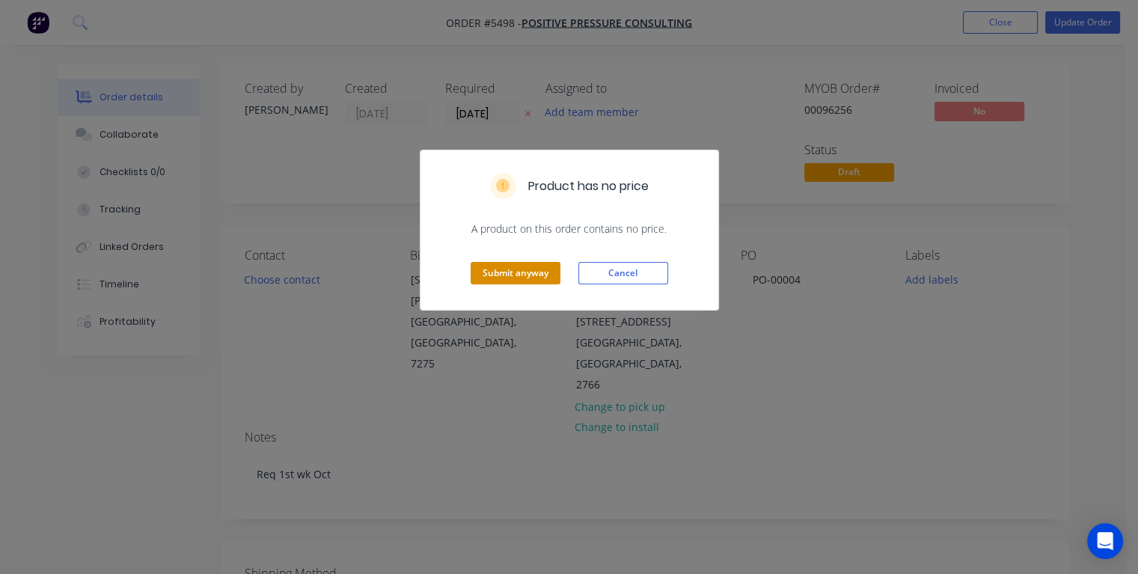
click at [521, 272] on button "Submit anyway" at bounding box center [516, 273] width 90 height 22
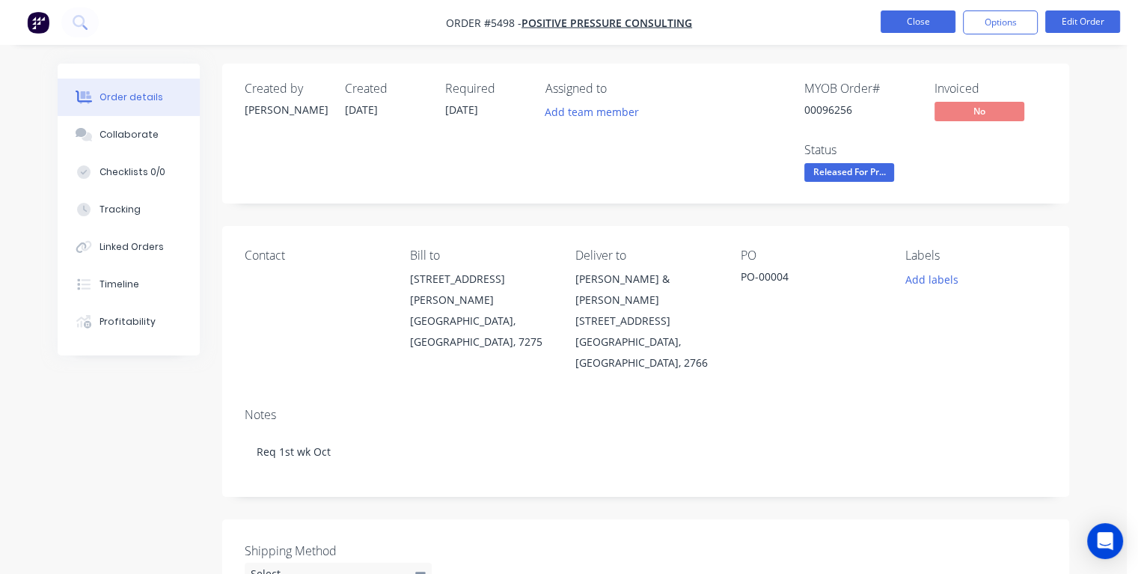
click at [931, 25] on button "Close" at bounding box center [918, 21] width 75 height 22
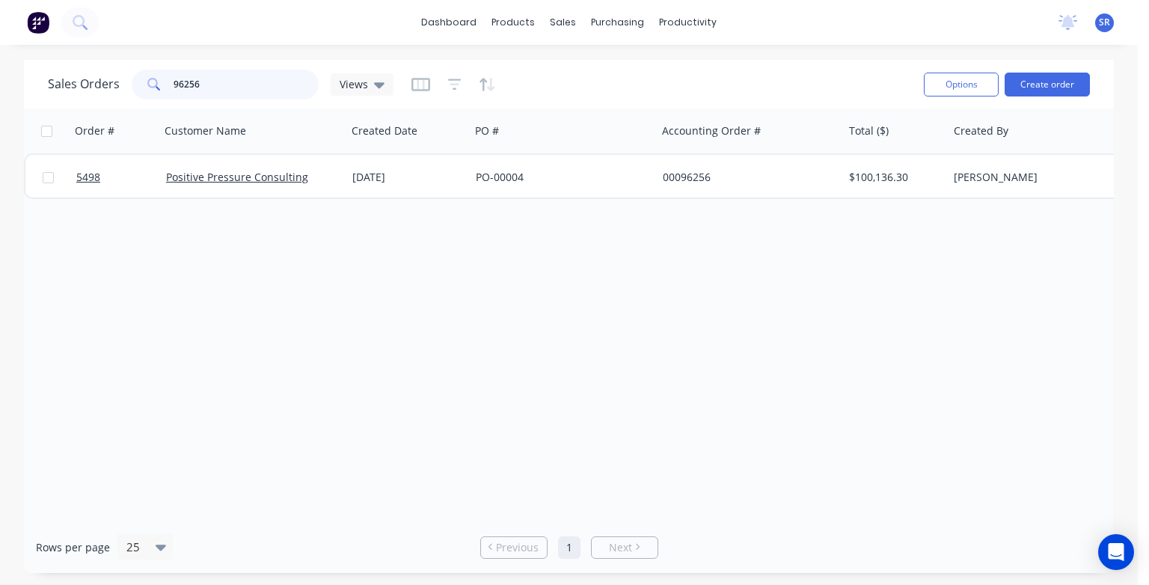
click at [207, 79] on input "96256" at bounding box center [247, 85] width 146 height 30
type input "9"
